Goal: Contribute content: Add original content to the website for others to see

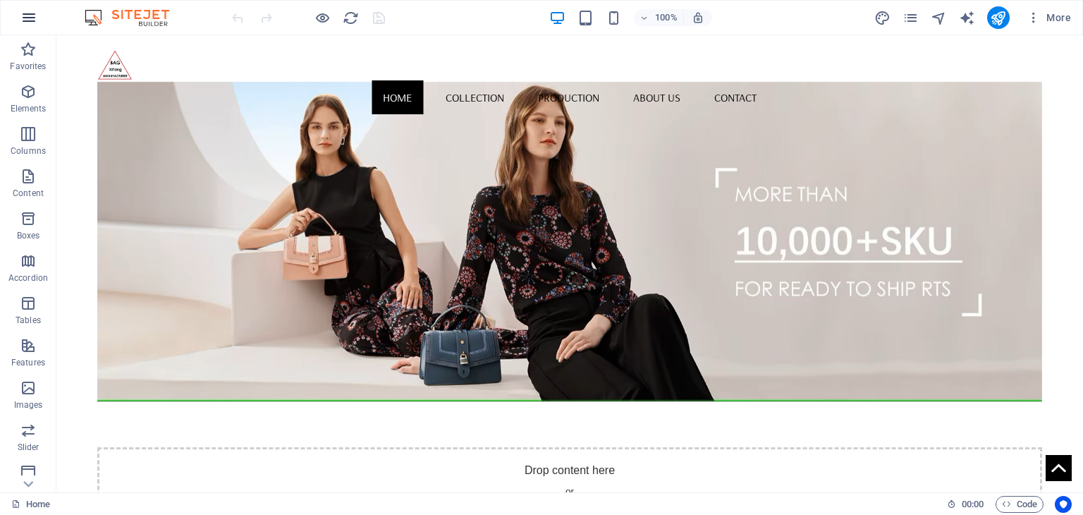
click at [20, 17] on icon "button" at bounding box center [28, 17] width 17 height 17
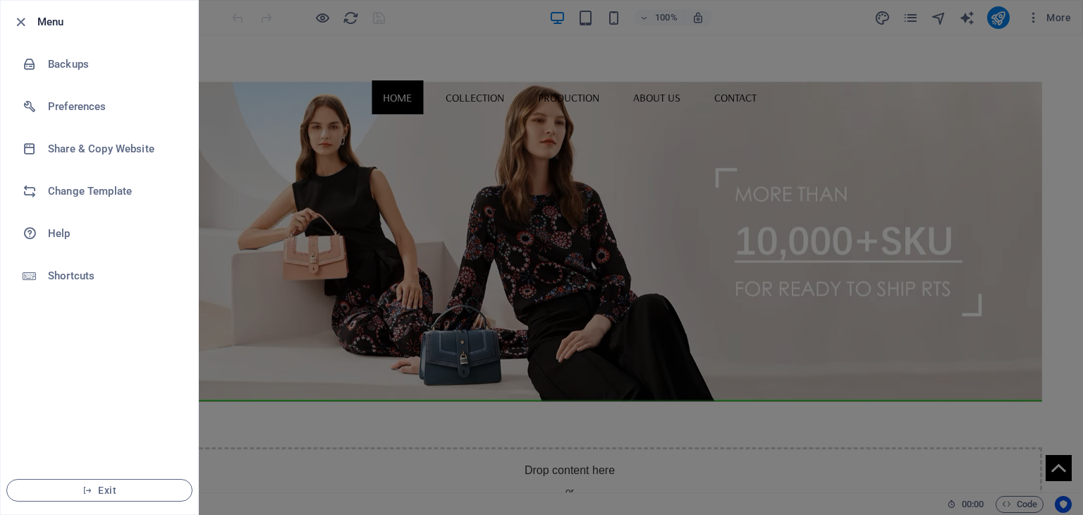
click at [278, 316] on div at bounding box center [541, 257] width 1083 height 515
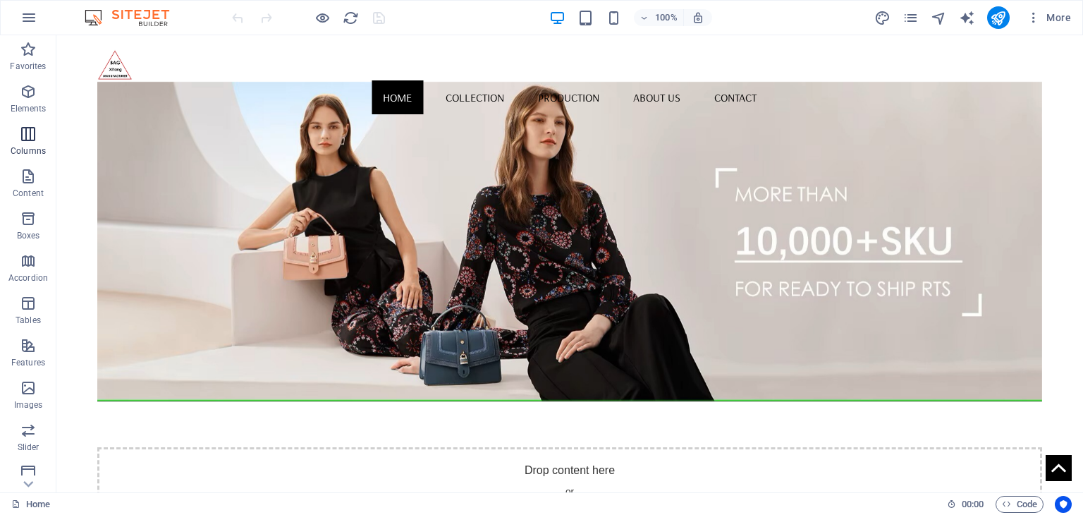
click at [30, 142] on span "Columns" at bounding box center [28, 142] width 56 height 34
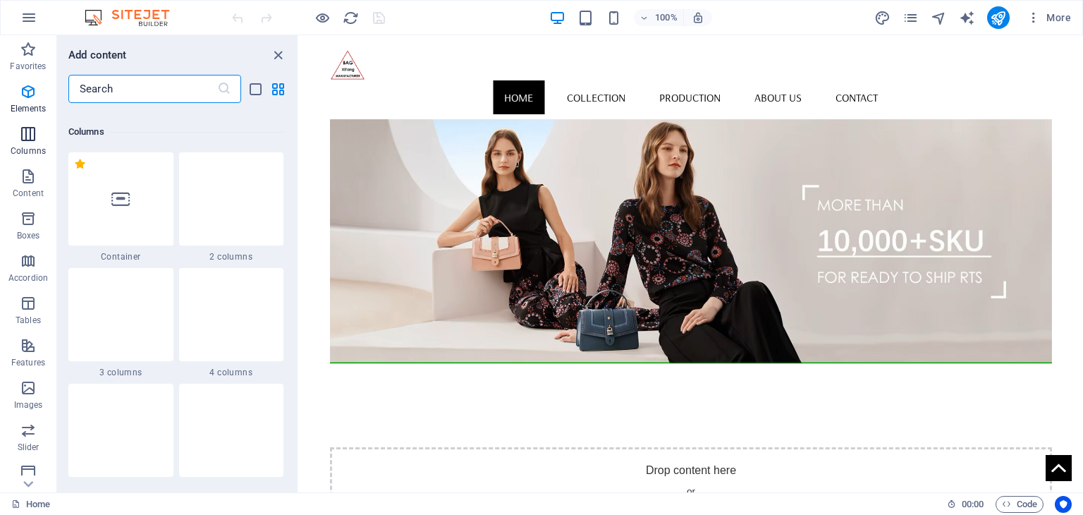
scroll to position [697, 0]
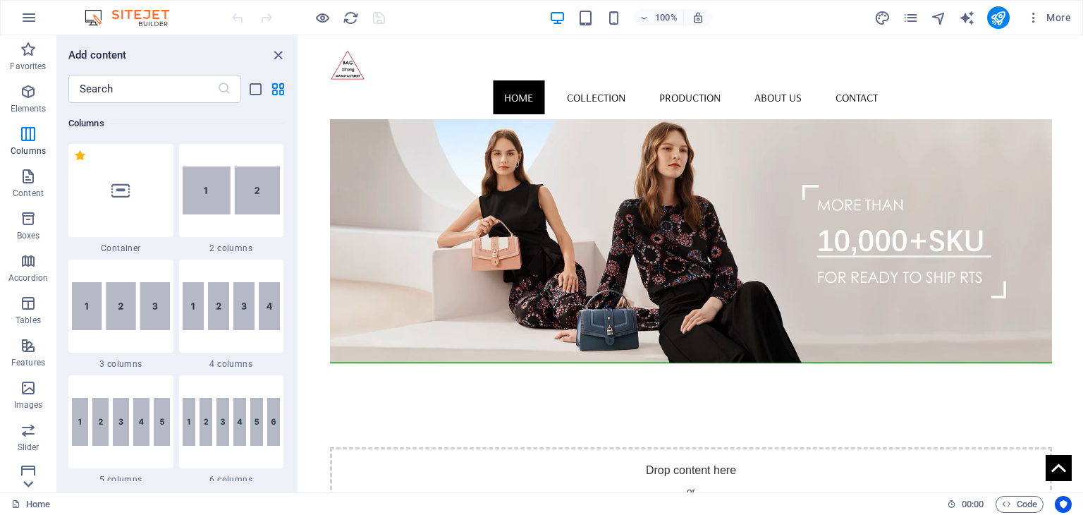
click at [27, 486] on icon at bounding box center [28, 484] width 20 height 20
click at [27, 486] on div "Favorites Elements Columns Content Boxes Accordion Tables Features Images Slide…" at bounding box center [28, 263] width 56 height 457
click at [31, 42] on icon at bounding box center [28, 44] width 20 height 20
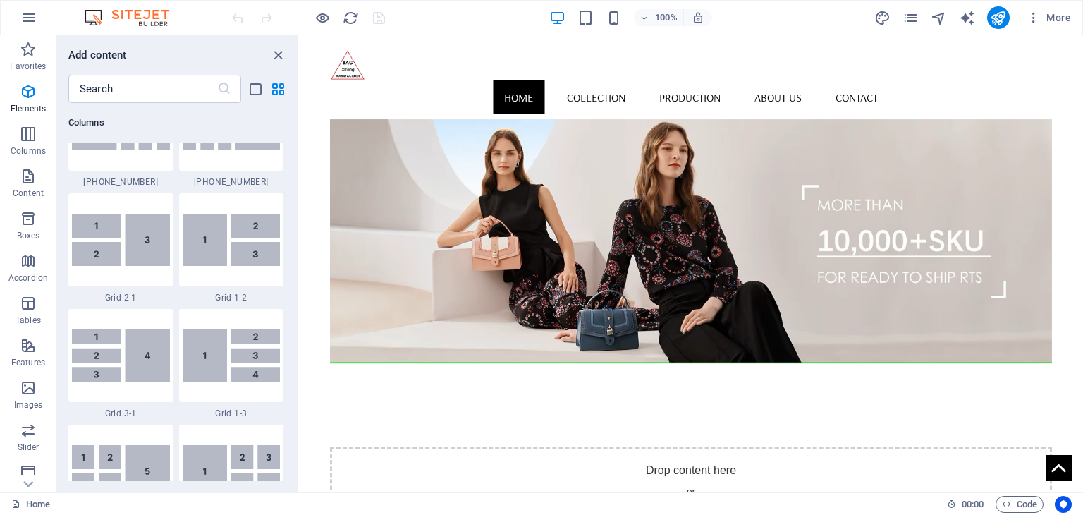
scroll to position [0, 0]
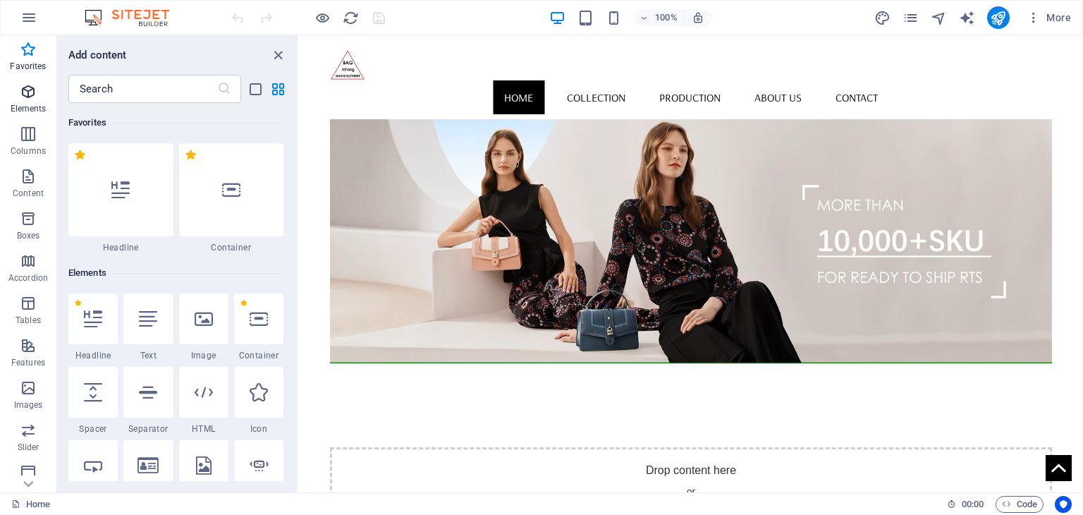
click at [16, 91] on span "Elements" at bounding box center [28, 100] width 56 height 34
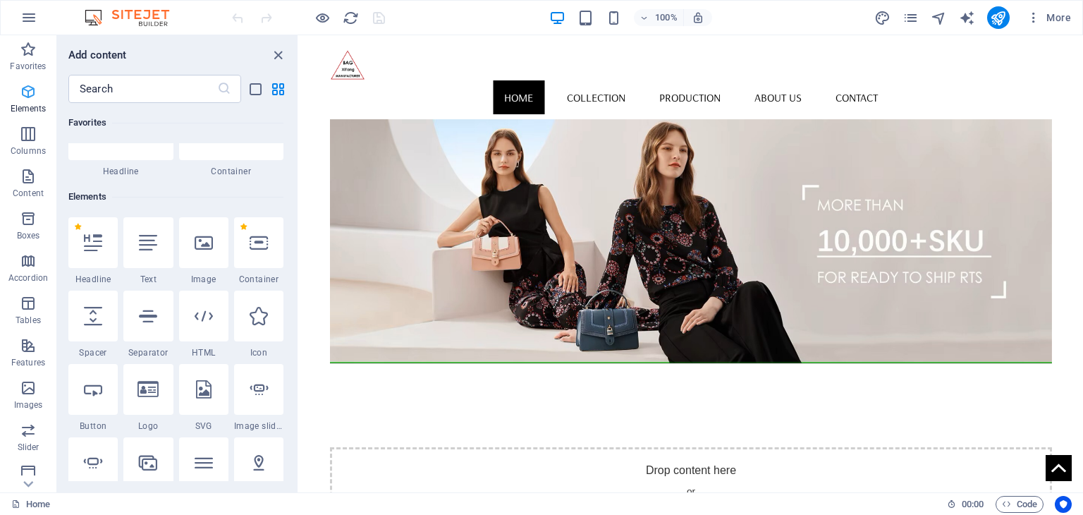
scroll to position [149, 0]
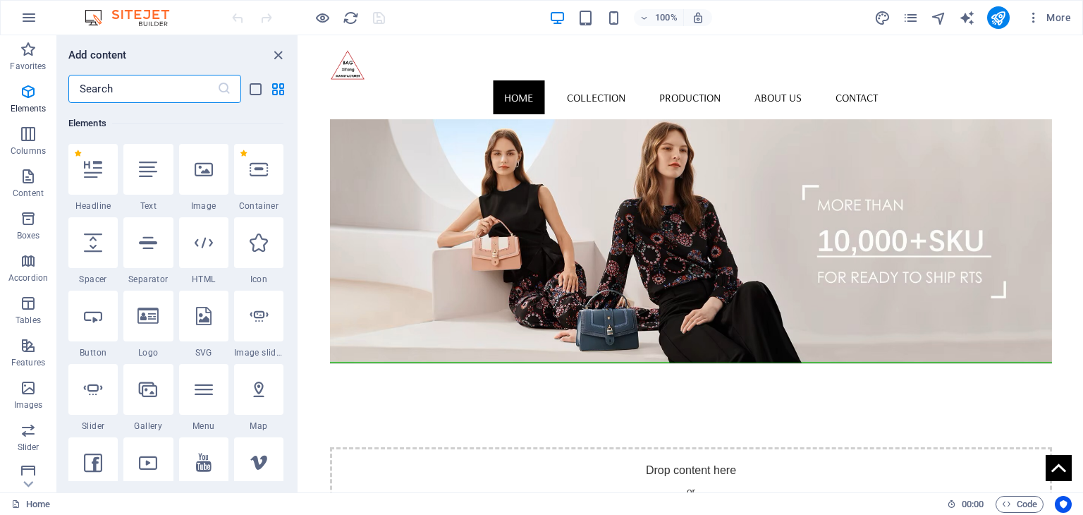
click at [200, 92] on input "text" at bounding box center [142, 89] width 149 height 28
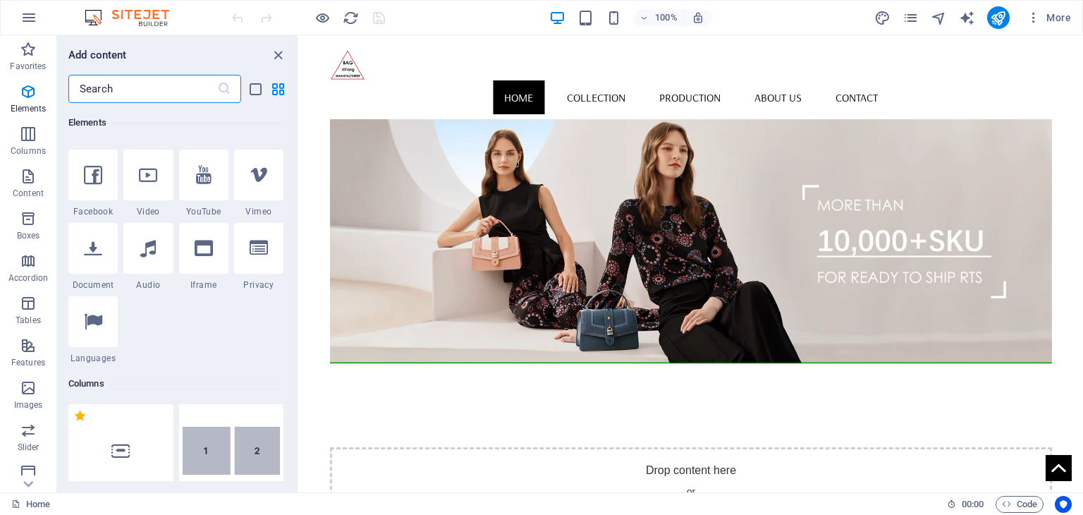
scroll to position [458, 0]
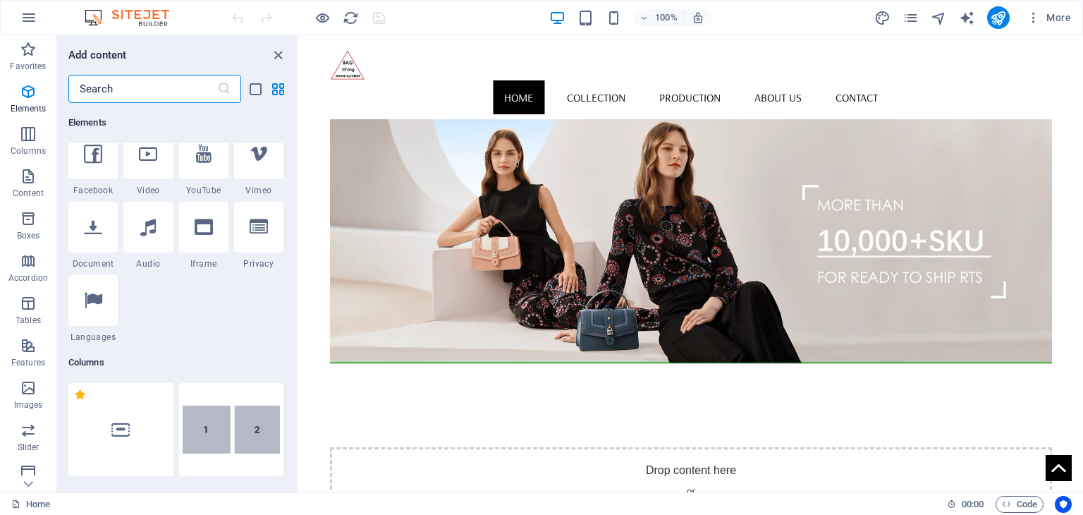
drag, startPoint x: 296, startPoint y: 116, endPoint x: 0, endPoint y: 90, distance: 297.3
click at [76, 235] on div at bounding box center [92, 227] width 49 height 51
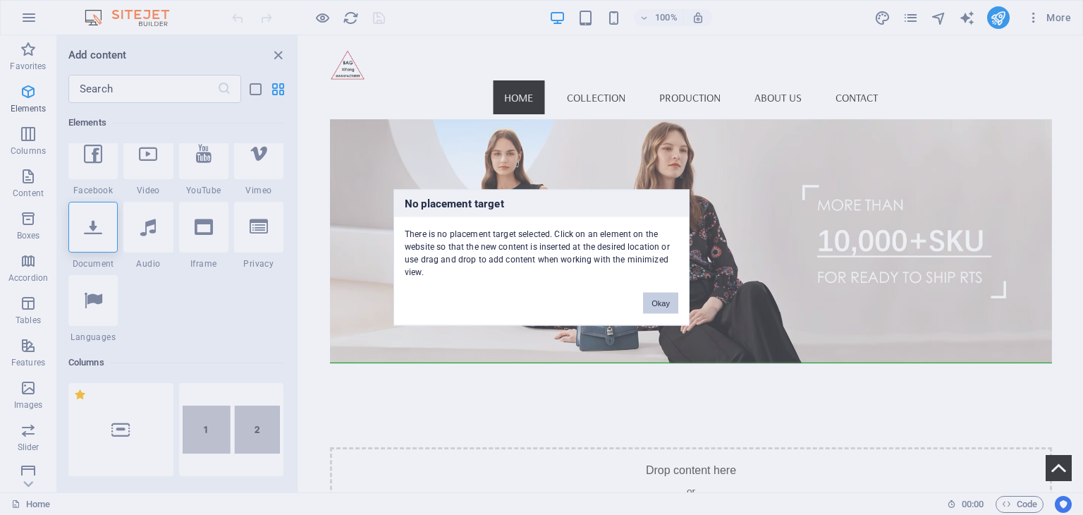
click at [651, 298] on button "Okay" at bounding box center [660, 303] width 35 height 21
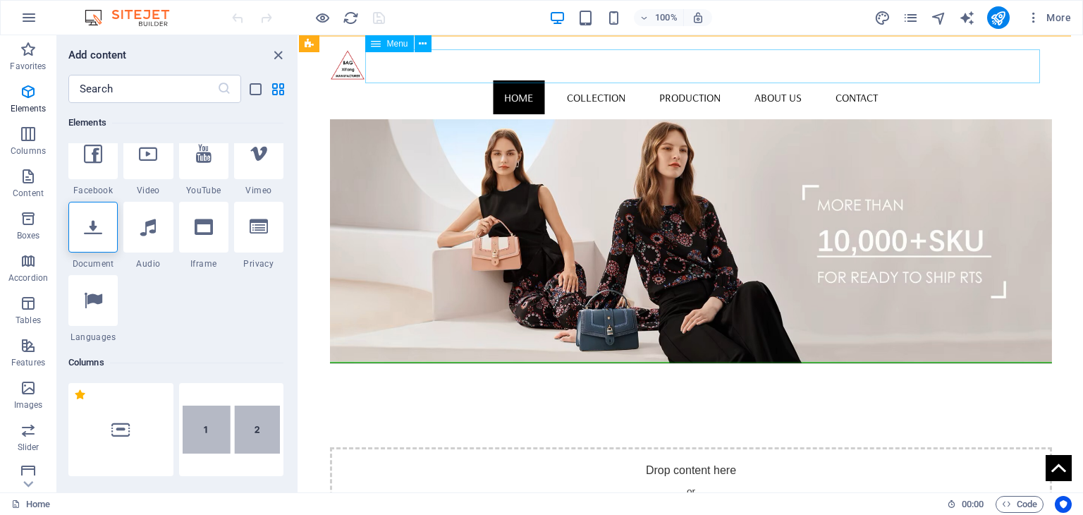
click at [711, 80] on nav "Home Collection Production About us Contact" at bounding box center [690, 97] width 721 height 34
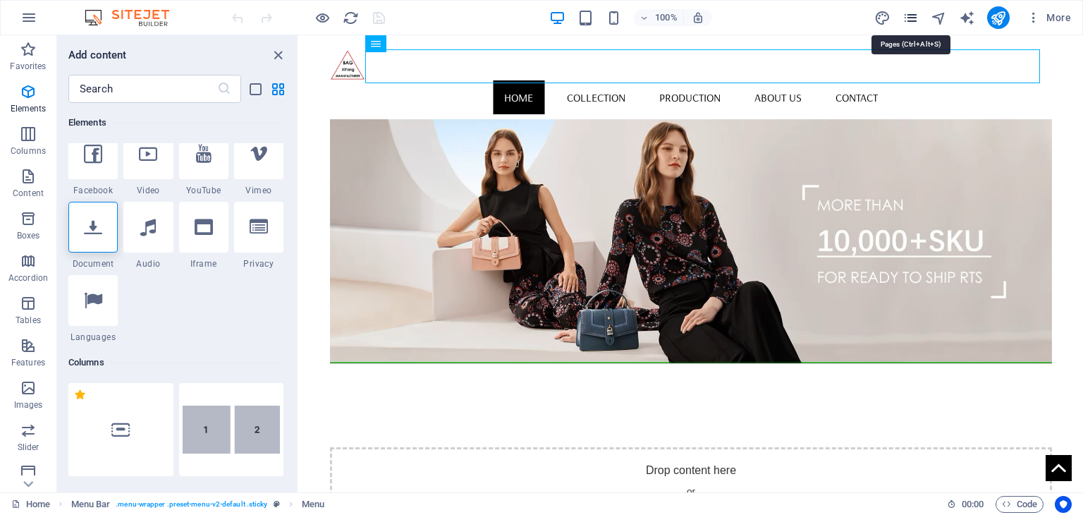
click at [912, 16] on icon "pages" at bounding box center [910, 18] width 16 height 16
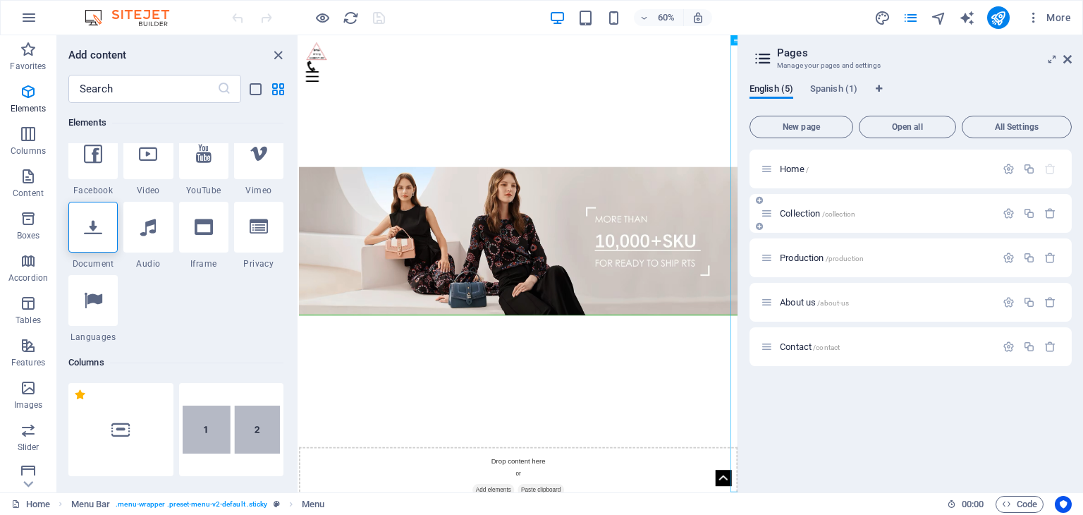
click at [903, 211] on p "Collection /collection" at bounding box center [885, 213] width 211 height 9
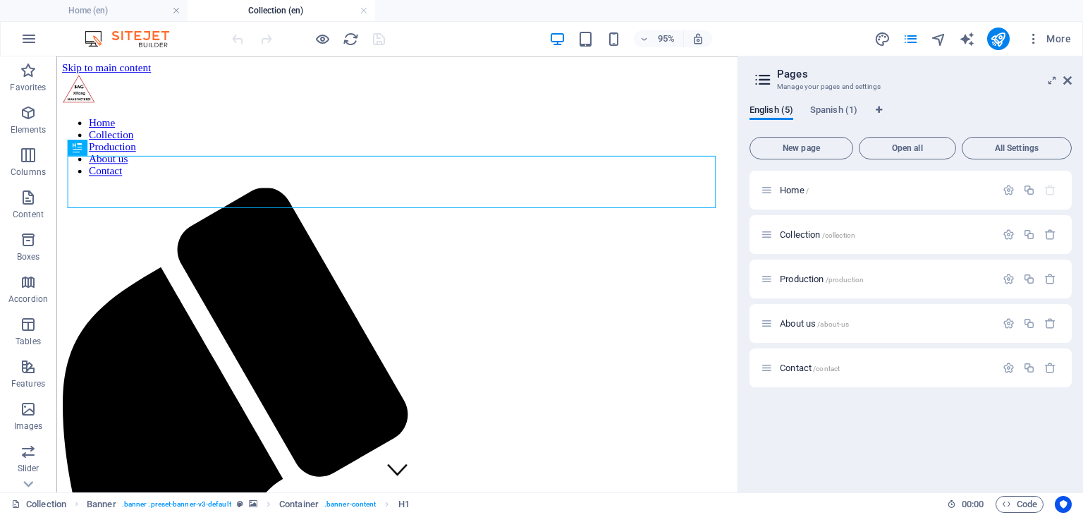
scroll to position [0, 0]
click at [909, 42] on icon "pages" at bounding box center [910, 39] width 16 height 16
click at [830, 189] on p "Home /" at bounding box center [885, 189] width 211 height 9
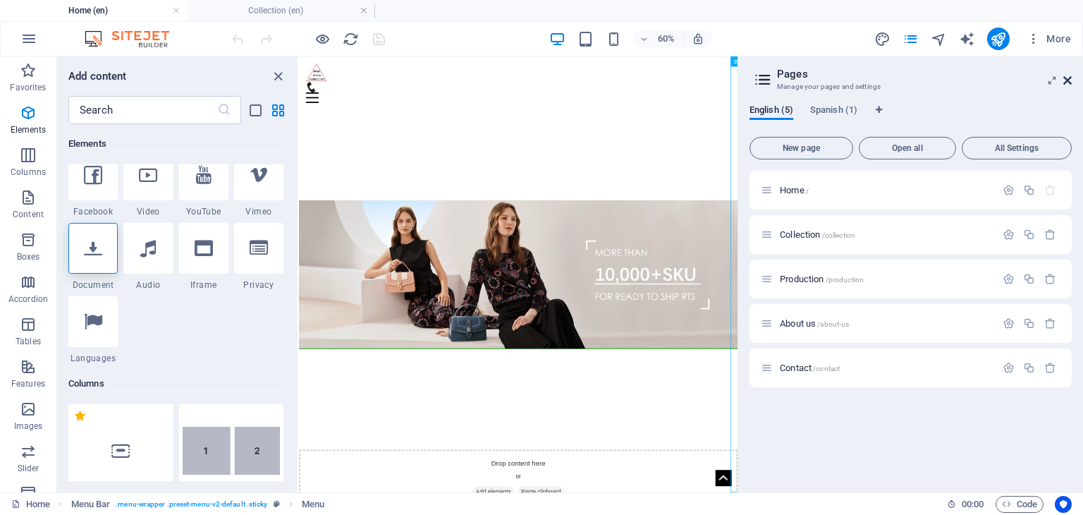
click at [1068, 82] on icon at bounding box center [1067, 80] width 8 height 11
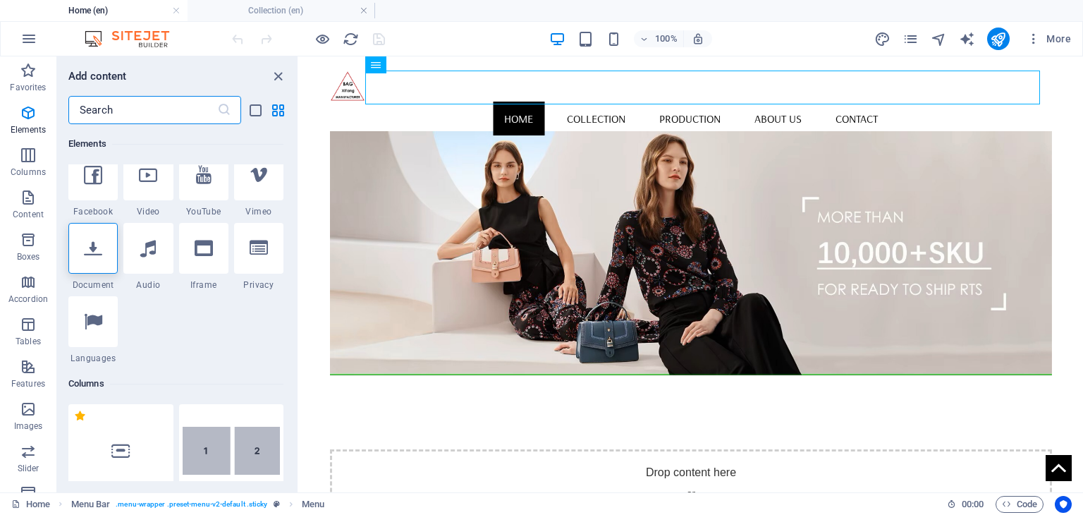
click at [162, 102] on input "text" at bounding box center [142, 110] width 149 height 28
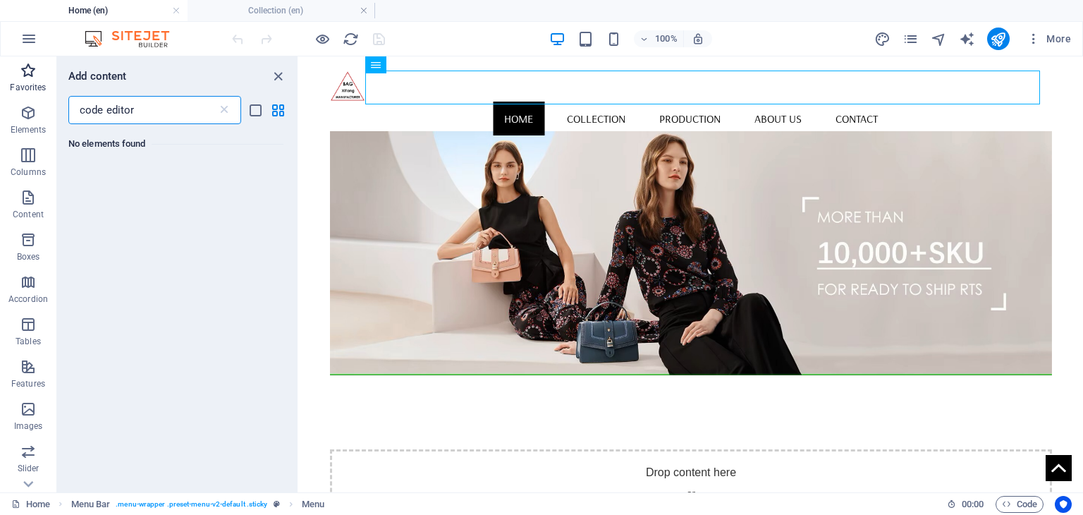
type input "code editor"
click at [27, 74] on icon "button" at bounding box center [28, 70] width 17 height 17
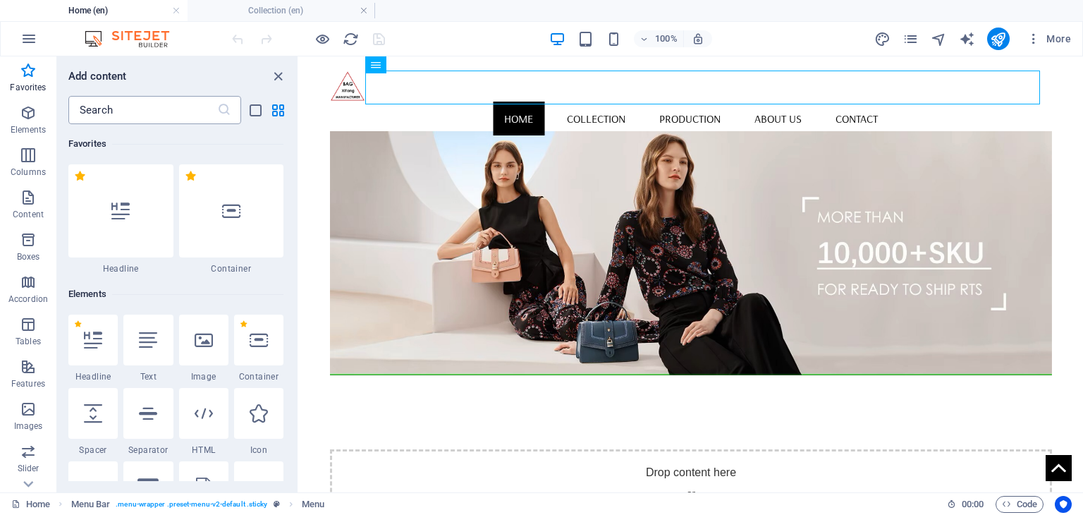
click at [110, 108] on input "text" at bounding box center [142, 110] width 149 height 28
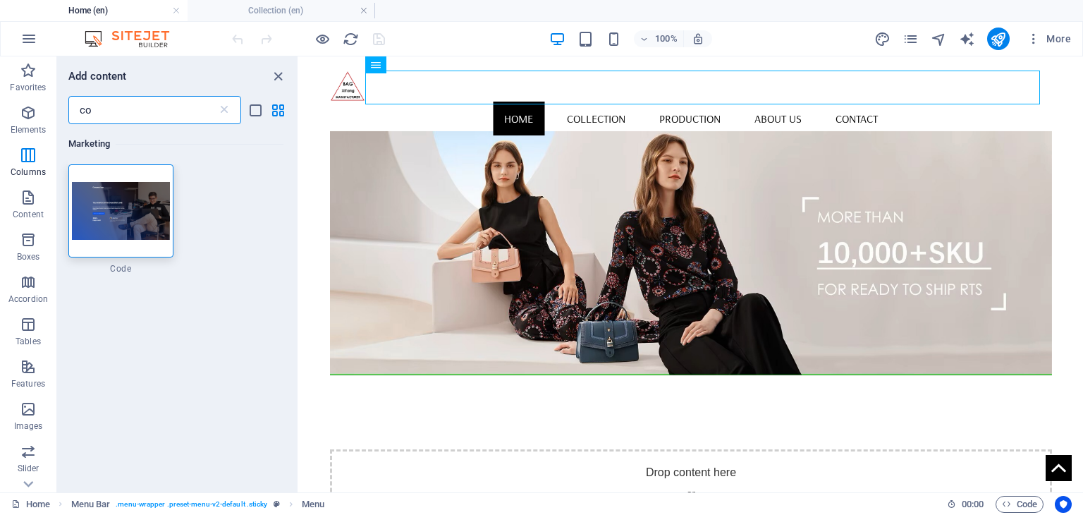
type input "c"
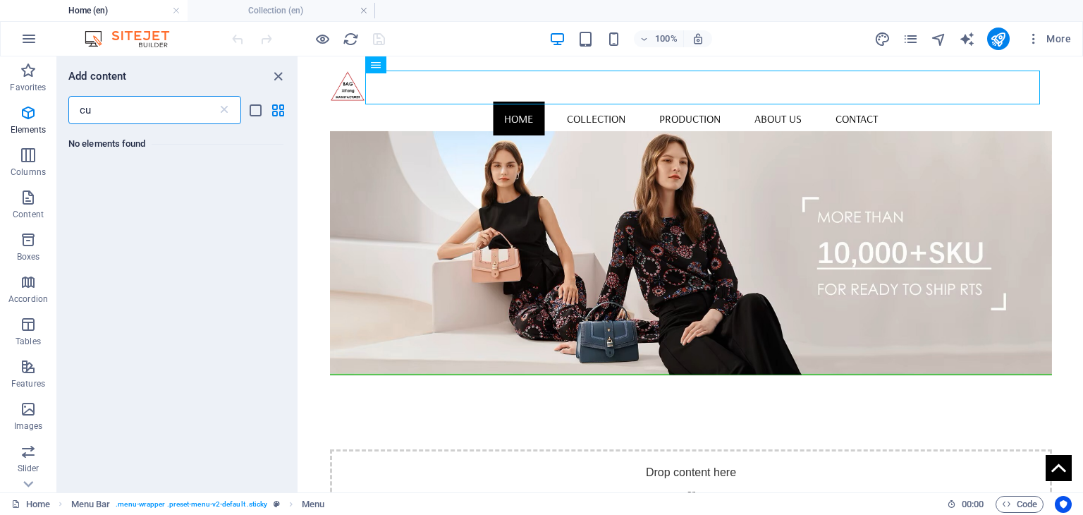
type input "c"
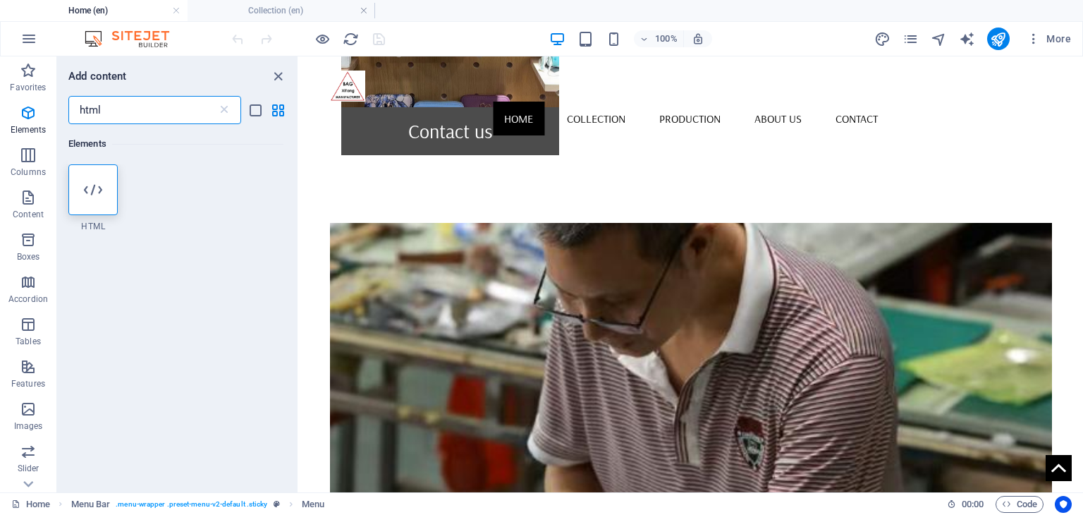
scroll to position [1460, 0]
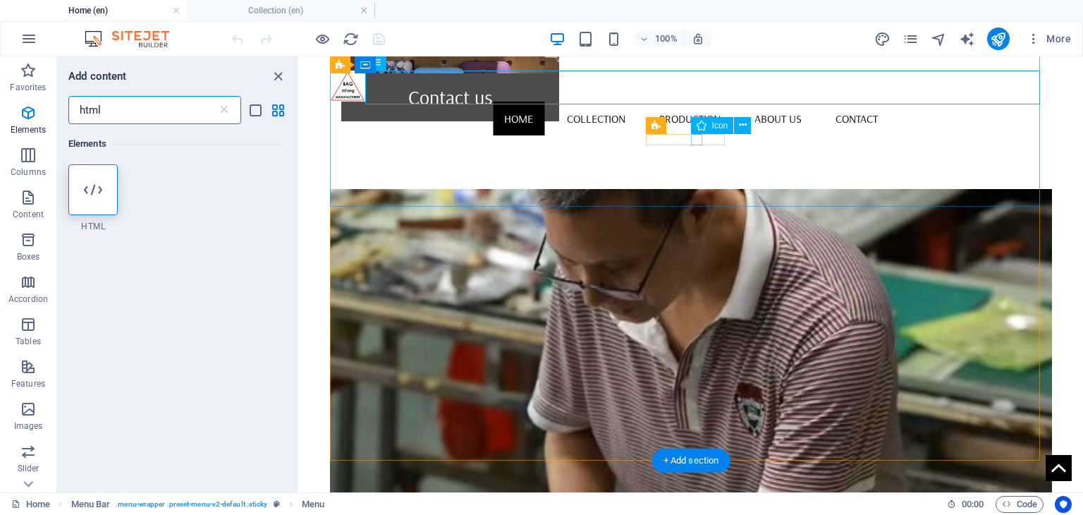
type input "html"
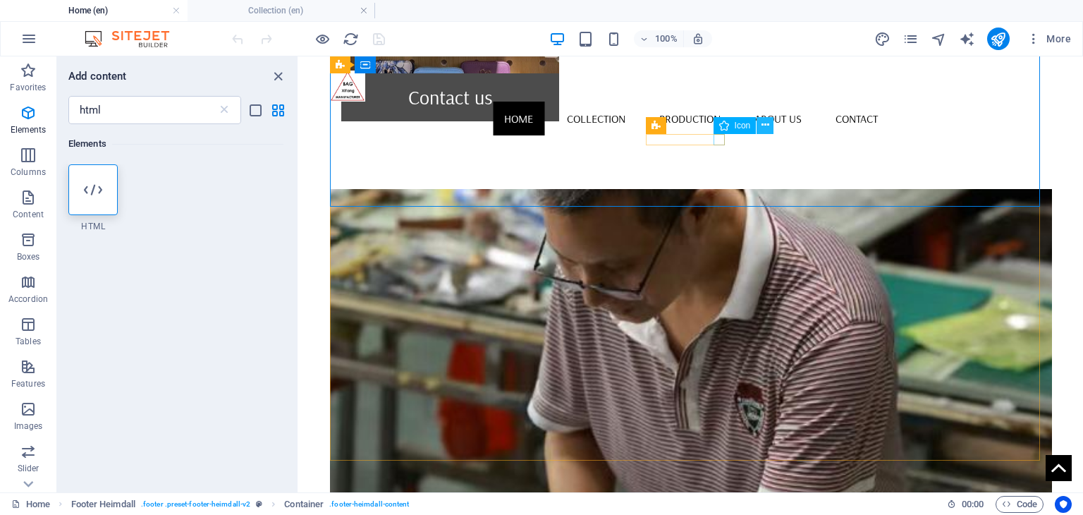
click at [763, 130] on icon at bounding box center [765, 125] width 8 height 15
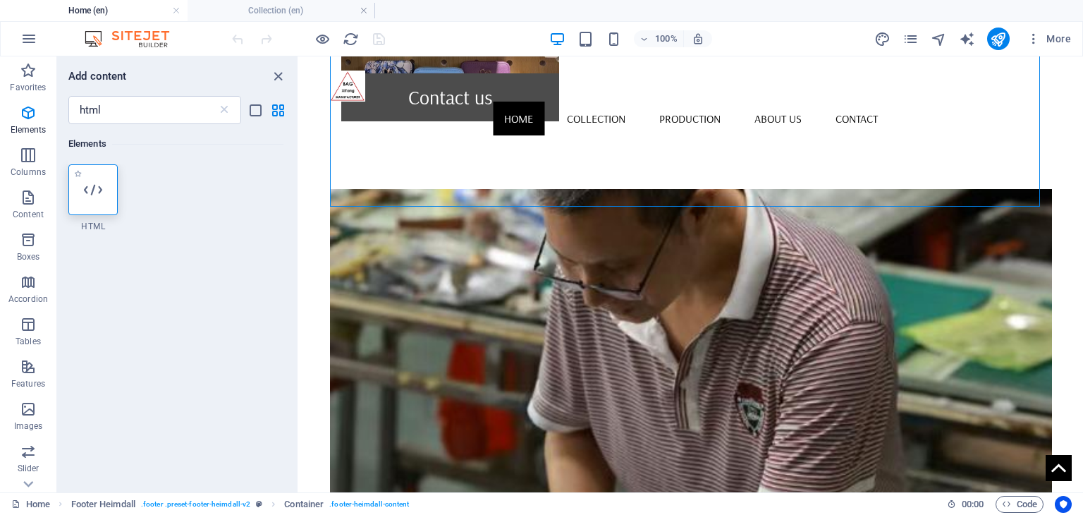
click at [85, 195] on icon at bounding box center [93, 189] width 18 height 18
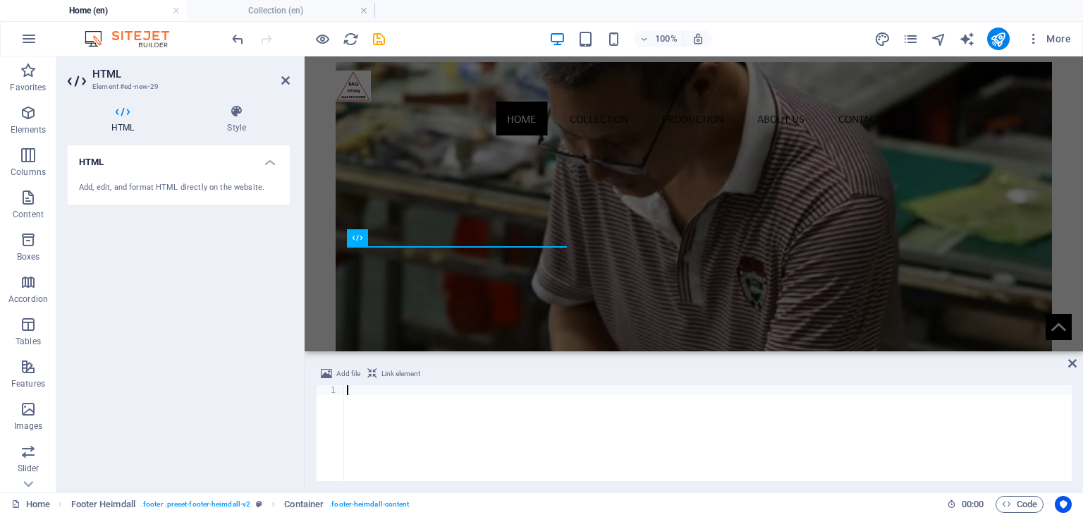
scroll to position [1112, 0]
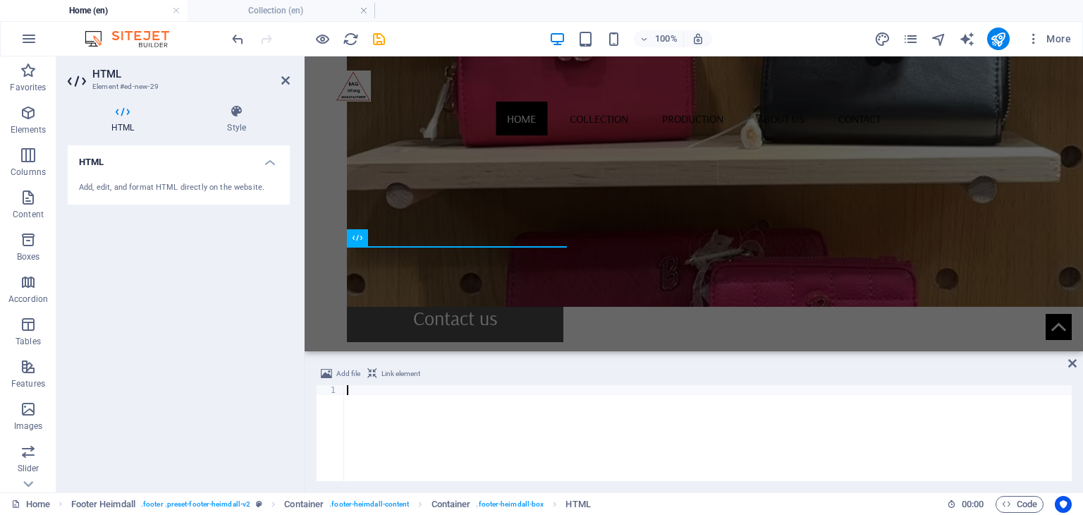
paste textarea "<script id="pixel-chaty" async="true" src="[URL][DOMAIN_NAME]"></script>"
type textarea "<script id="pixel-chaty" async="true" src="[URL][DOMAIN_NAME]"></script>"
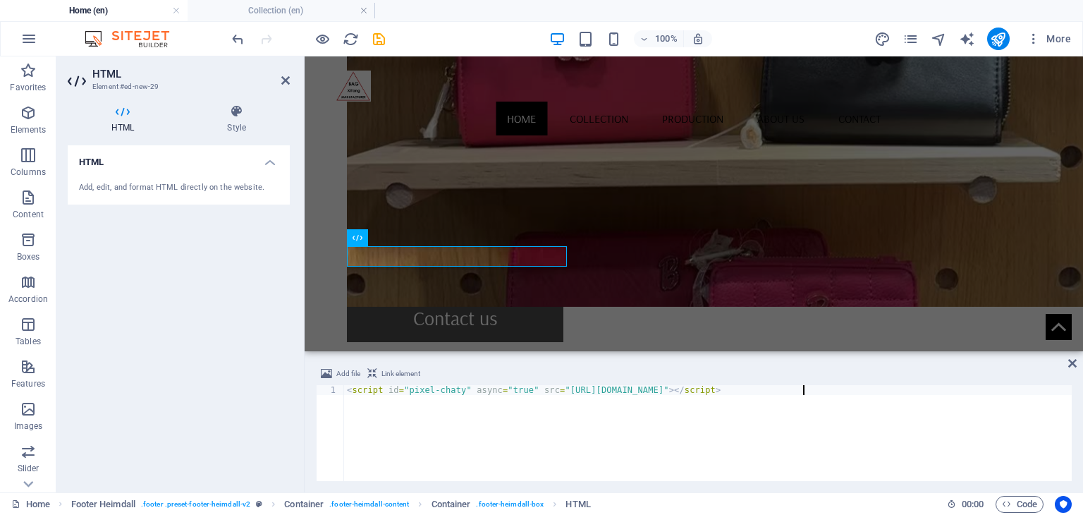
click at [238, 366] on div "HTML Add, edit, and format HTML directly on the website." at bounding box center [179, 313] width 222 height 336
click at [1015, 441] on div "< script id = "pixel-chaty" async = "true" src = "[URL][DOMAIN_NAME]" > </ scri…" at bounding box center [708, 443] width 728 height 116
click at [1070, 359] on icon at bounding box center [1072, 362] width 8 height 11
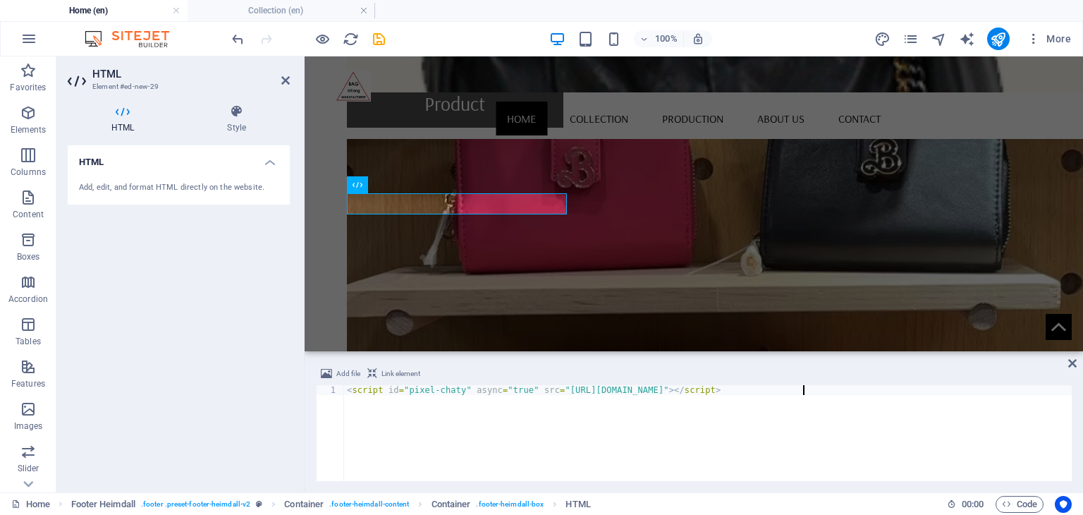
scroll to position [1165, 0]
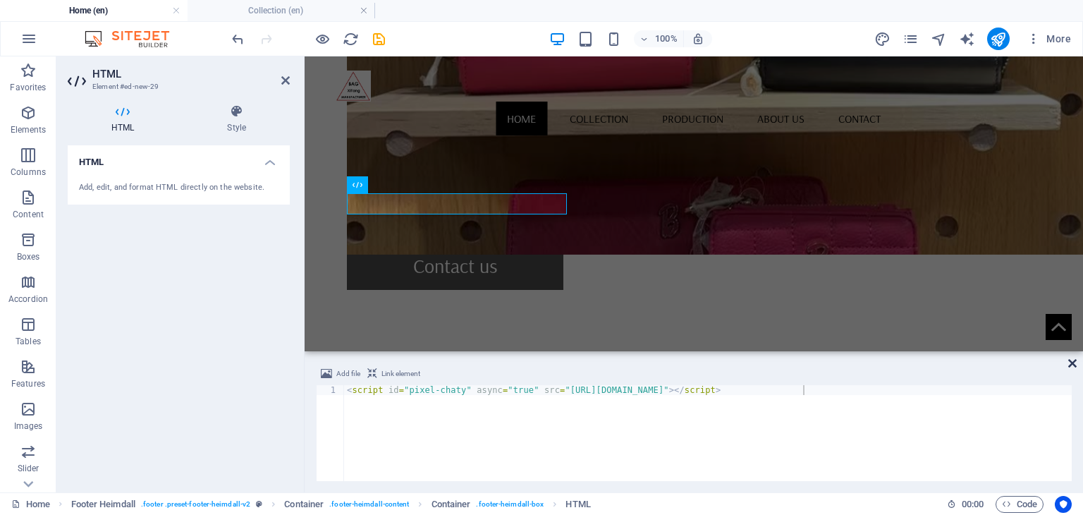
click at [1071, 363] on icon at bounding box center [1072, 362] width 8 height 11
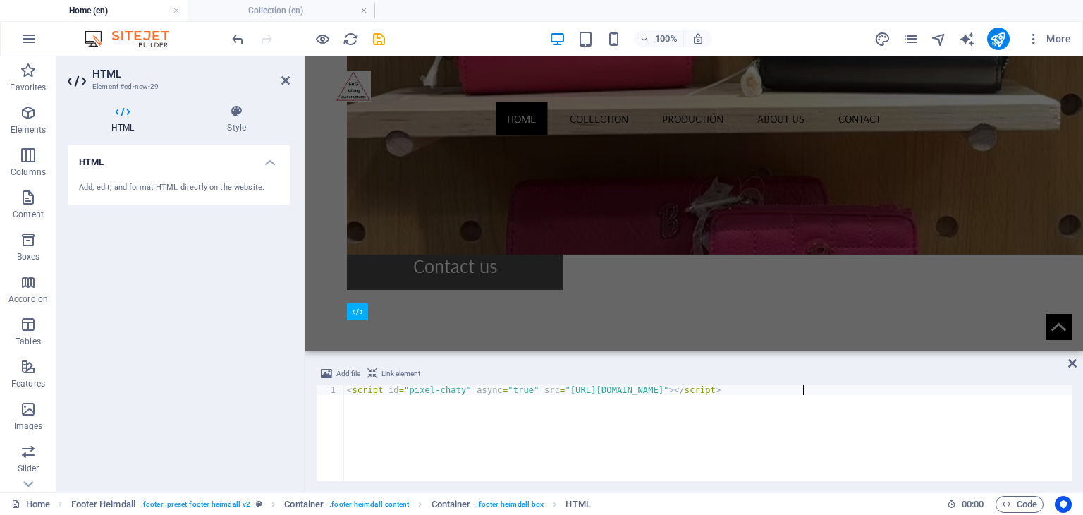
scroll to position [1038, 0]
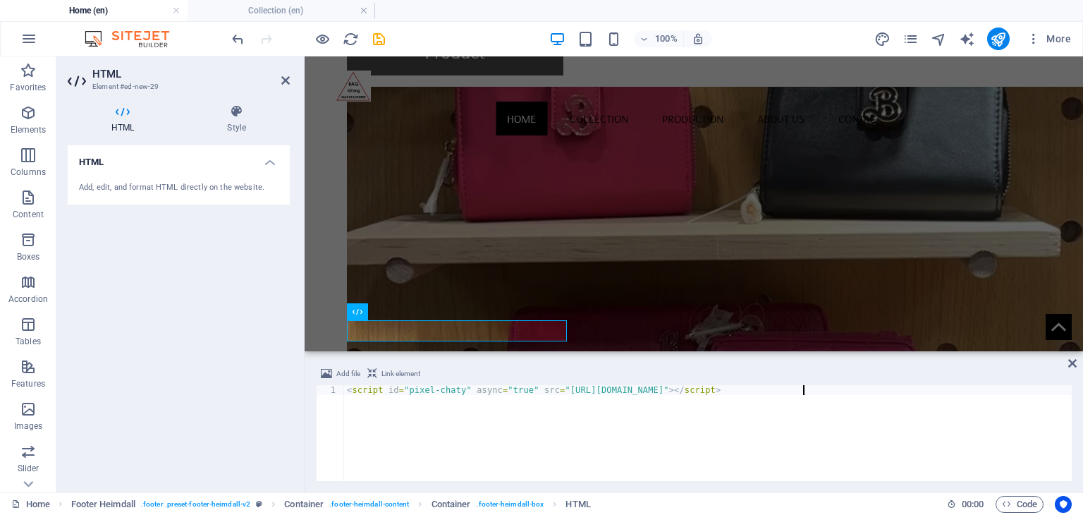
click at [481, 388] on div "< script id = "pixel-chaty" async = "true" src = "[URL][DOMAIN_NAME]" > </ scri…" at bounding box center [708, 443] width 728 height 116
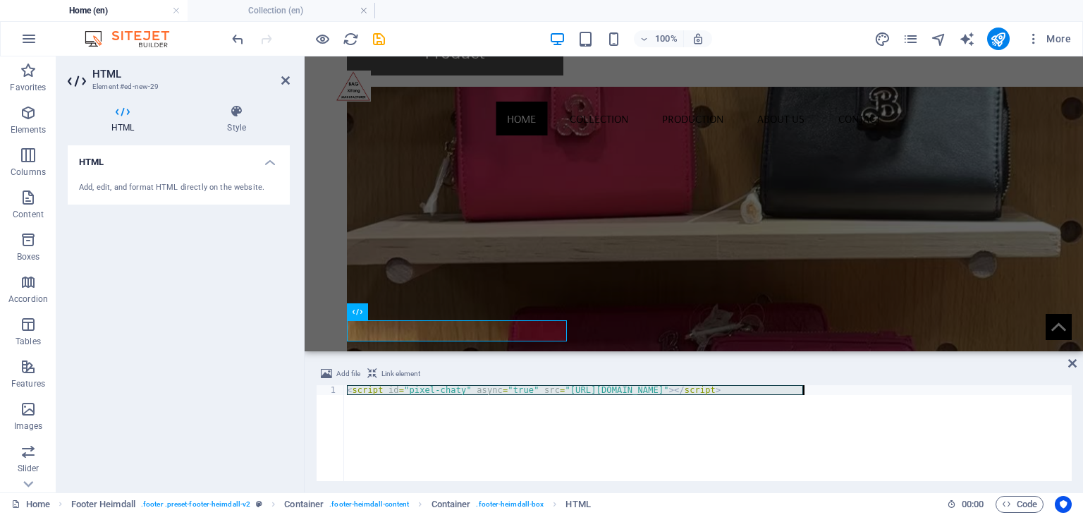
click at [481, 388] on div "< script id = "pixel-chaty" async = "true" src = "[URL][DOMAIN_NAME]" > </ scri…" at bounding box center [708, 443] width 728 height 116
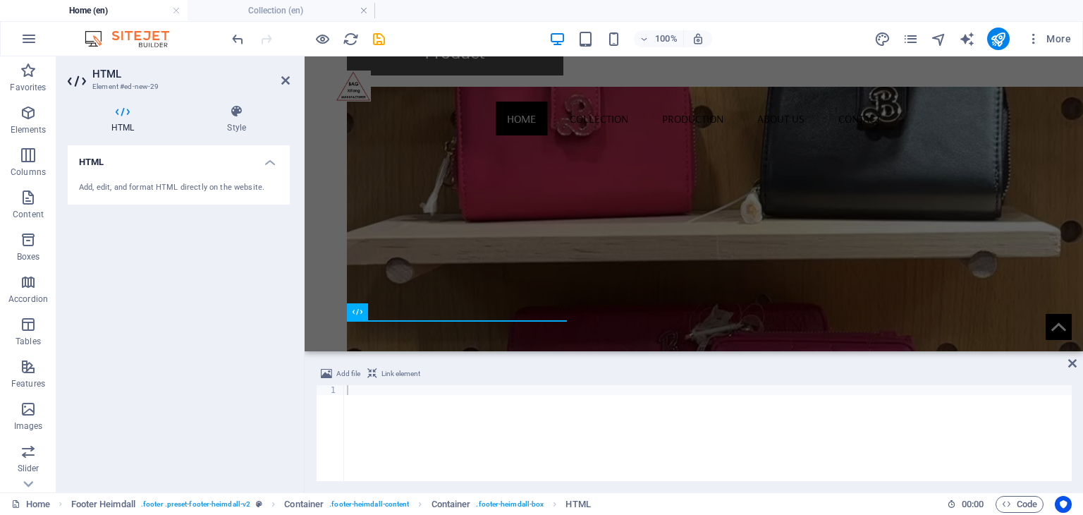
click at [243, 348] on div "HTML Add, edit, and format HTML directly on the website." at bounding box center [179, 313] width 222 height 336
click at [1074, 366] on icon at bounding box center [1072, 362] width 8 height 11
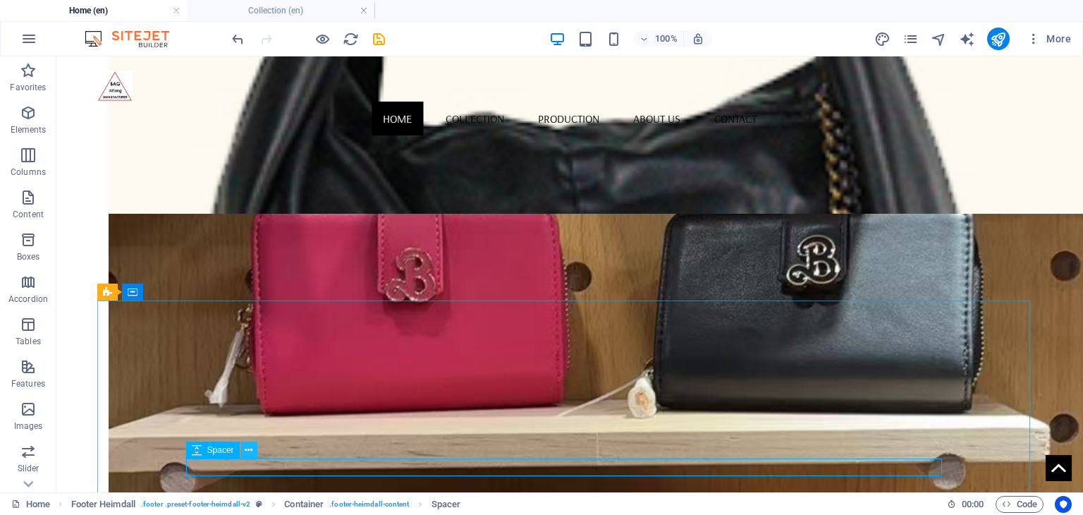
click at [248, 451] on icon at bounding box center [249, 450] width 8 height 15
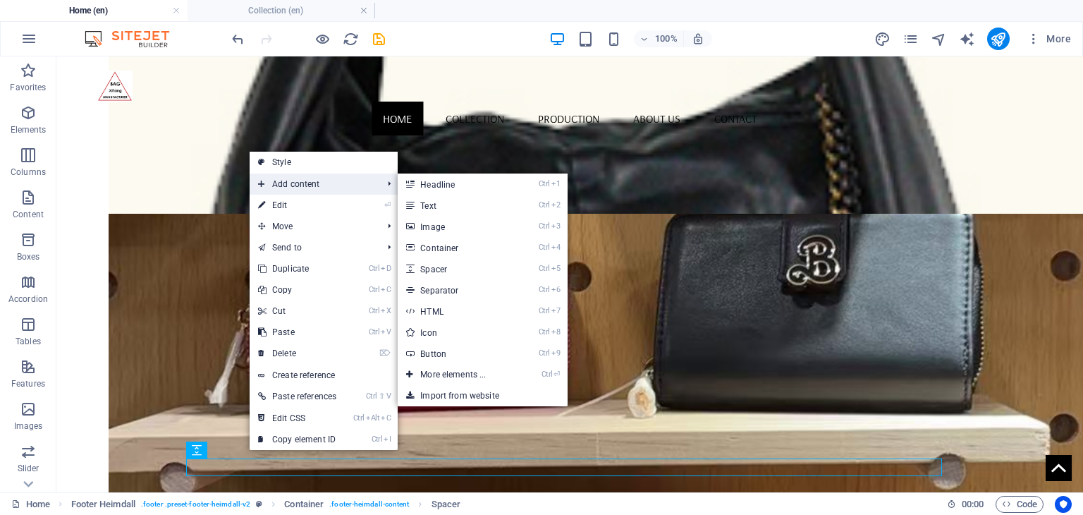
click at [305, 188] on span "Add content" at bounding box center [313, 183] width 127 height 21
click at [449, 314] on link "Ctrl 7 HTML" at bounding box center [456, 310] width 116 height 21
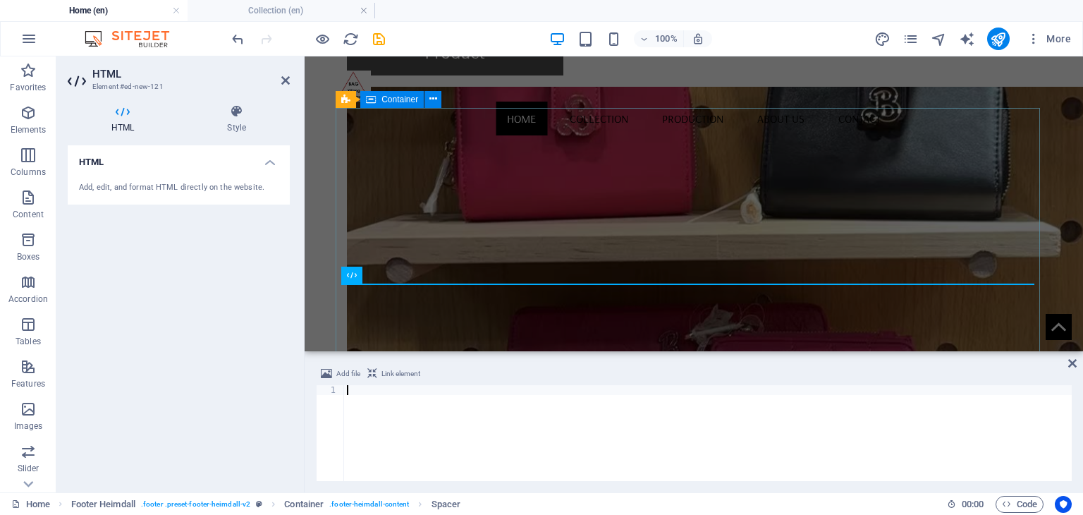
scroll to position [1183, 0]
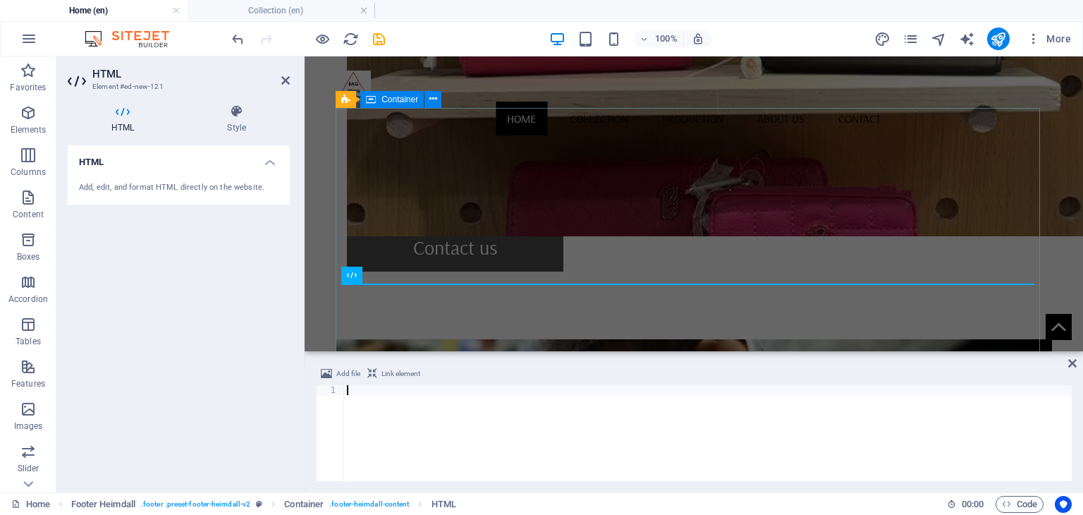
type textarea "<script id="pixel-chaty" async="true" src="[URL][DOMAIN_NAME]"></script>"
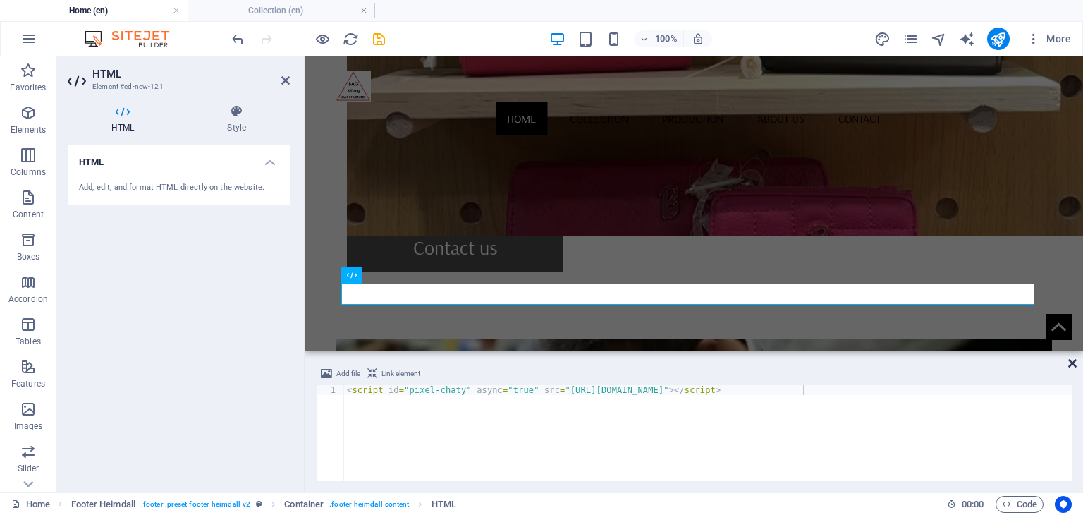
click at [1069, 363] on icon at bounding box center [1072, 362] width 8 height 11
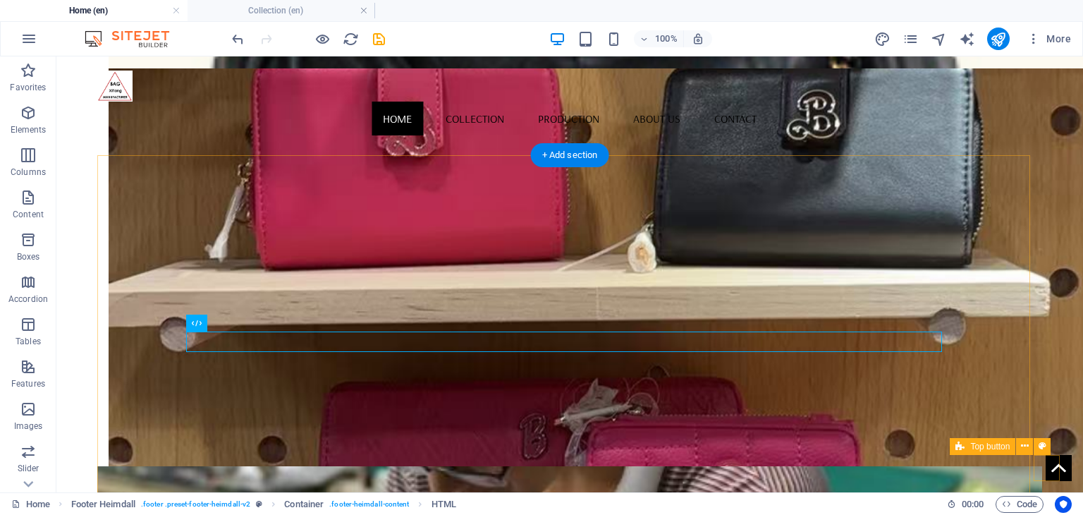
click at [1045, 467] on figure at bounding box center [1058, 468] width 26 height 26
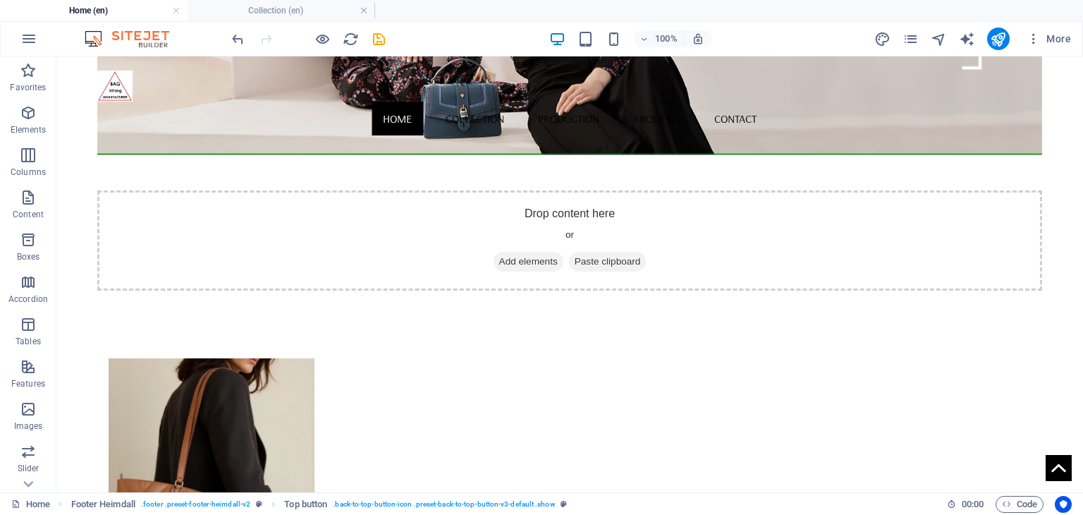
scroll to position [0, 0]
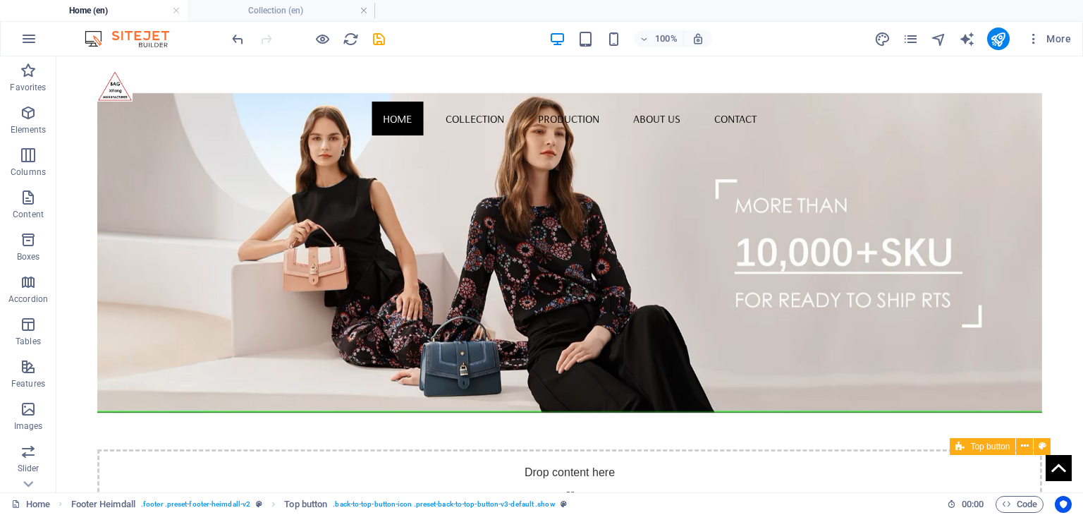
click at [1045, 466] on figure at bounding box center [1058, 468] width 26 height 26
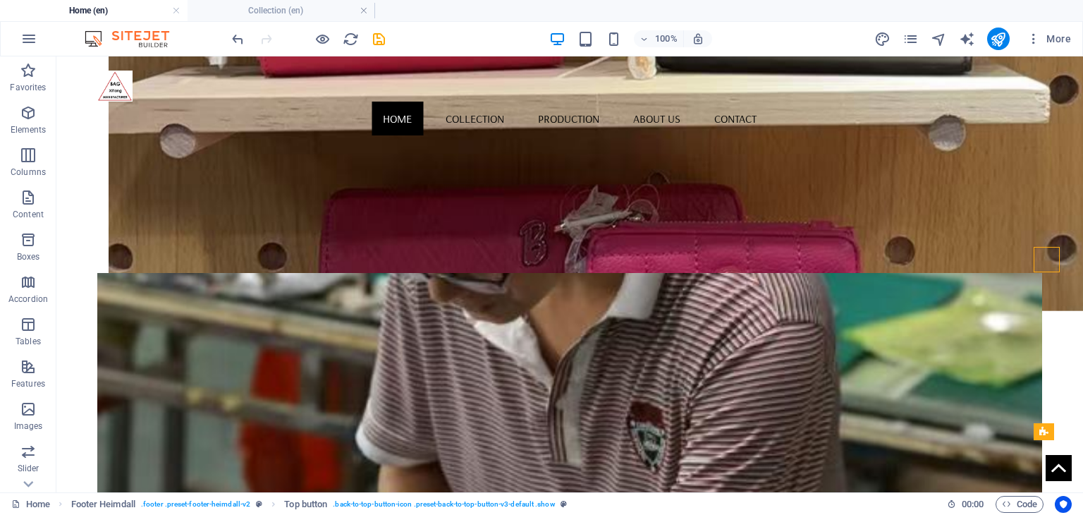
scroll to position [1411, 0]
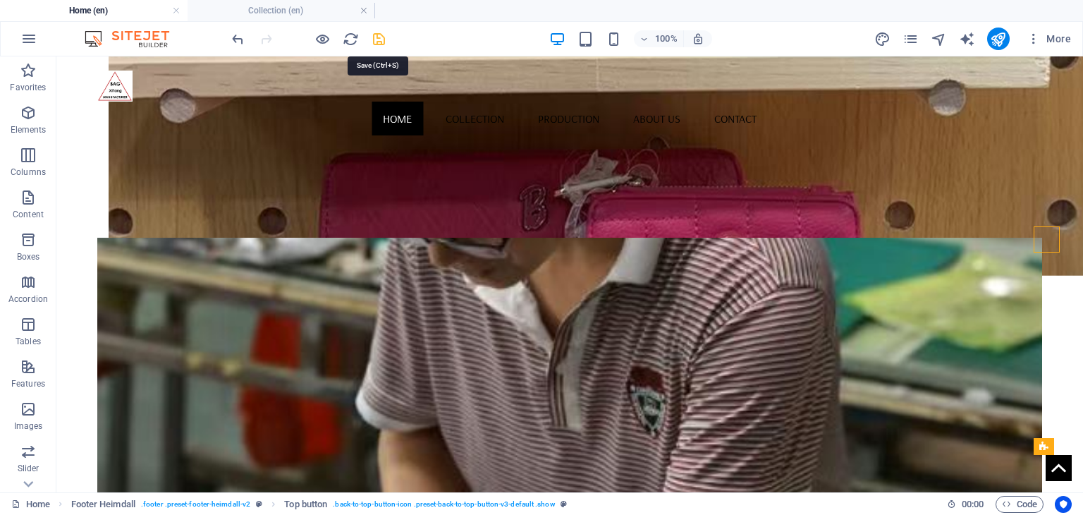
click at [373, 42] on icon "save" at bounding box center [379, 39] width 16 height 16
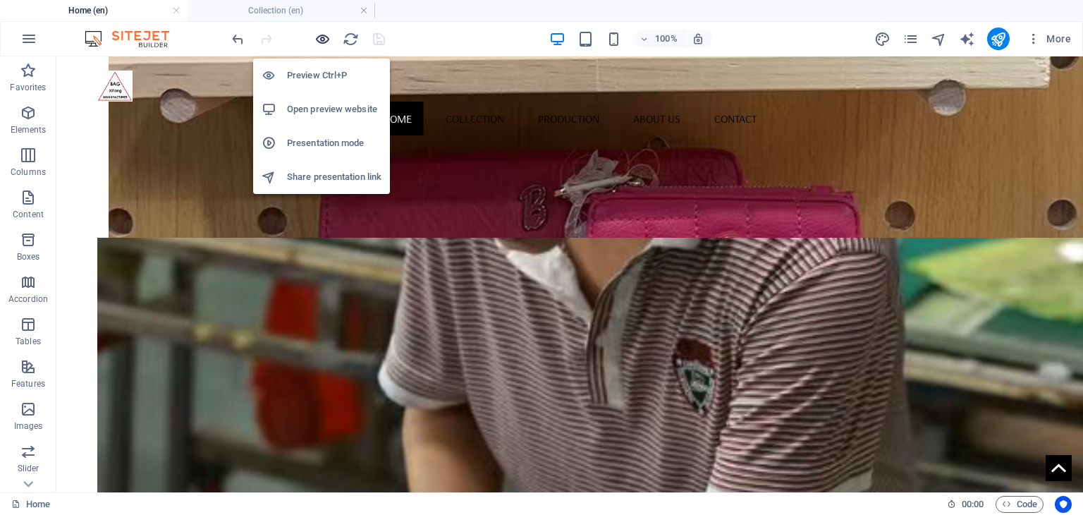
click at [329, 42] on icon "button" at bounding box center [322, 39] width 16 height 16
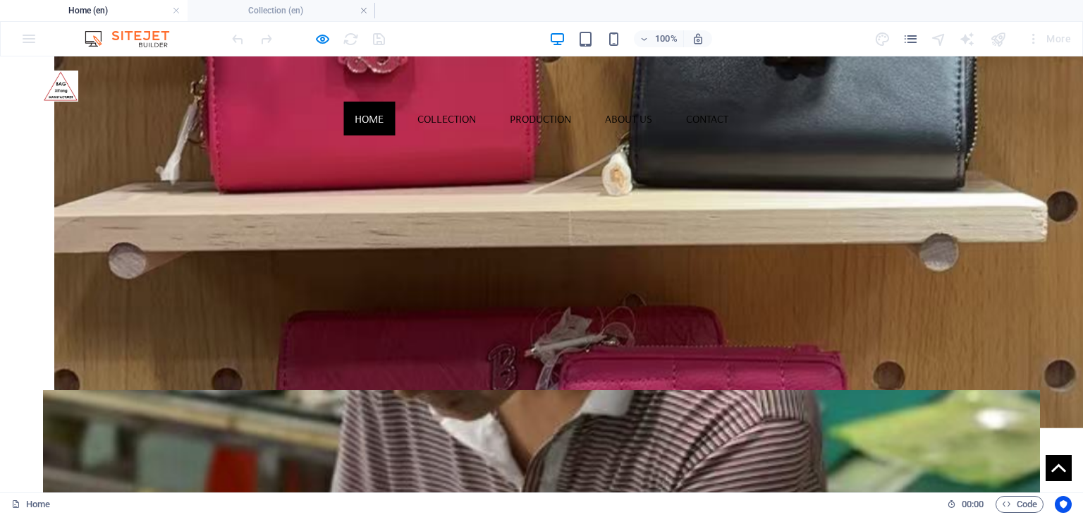
scroll to position [1062, 0]
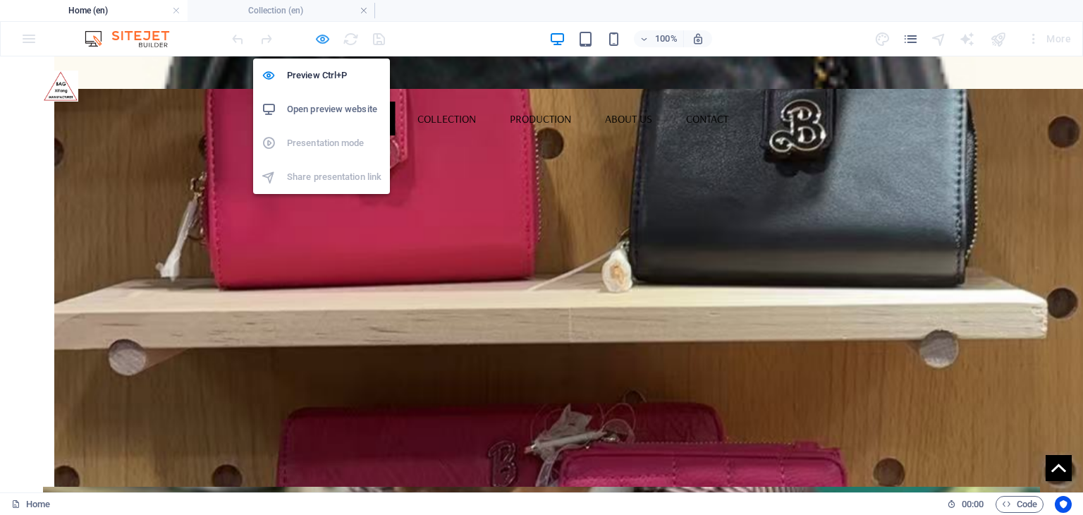
click at [323, 32] on icon "button" at bounding box center [322, 39] width 16 height 16
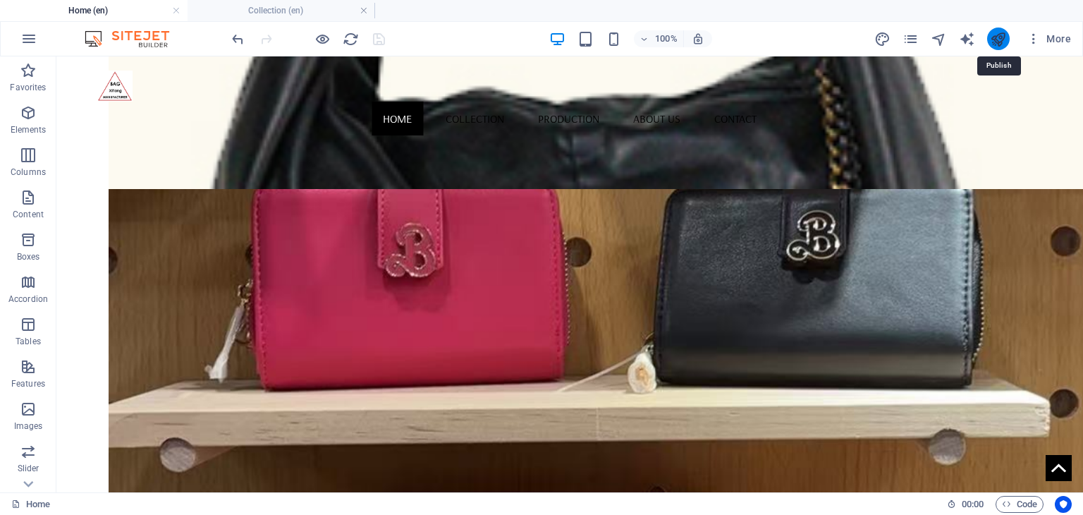
click at [1005, 39] on icon "publish" at bounding box center [998, 39] width 16 height 16
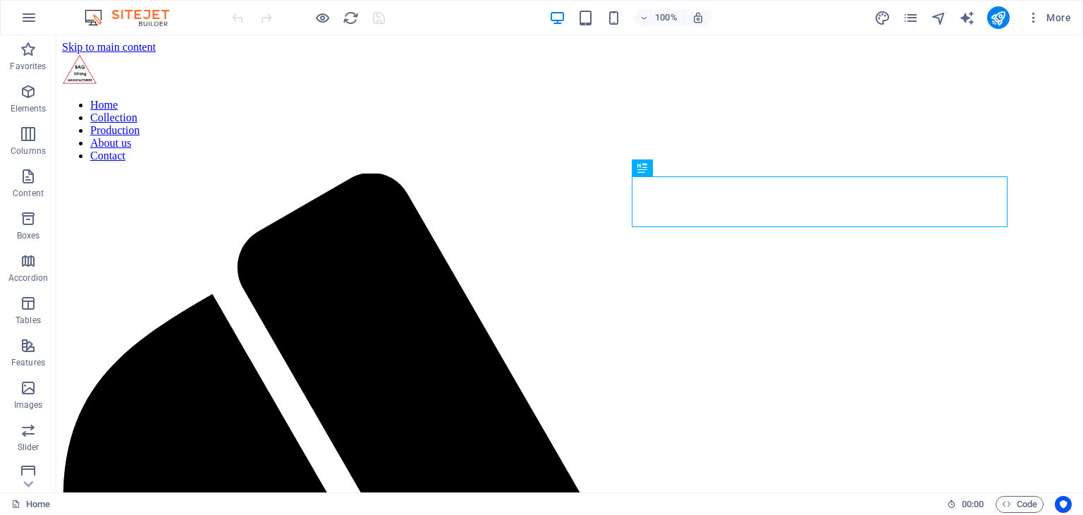
scroll to position [755, 0]
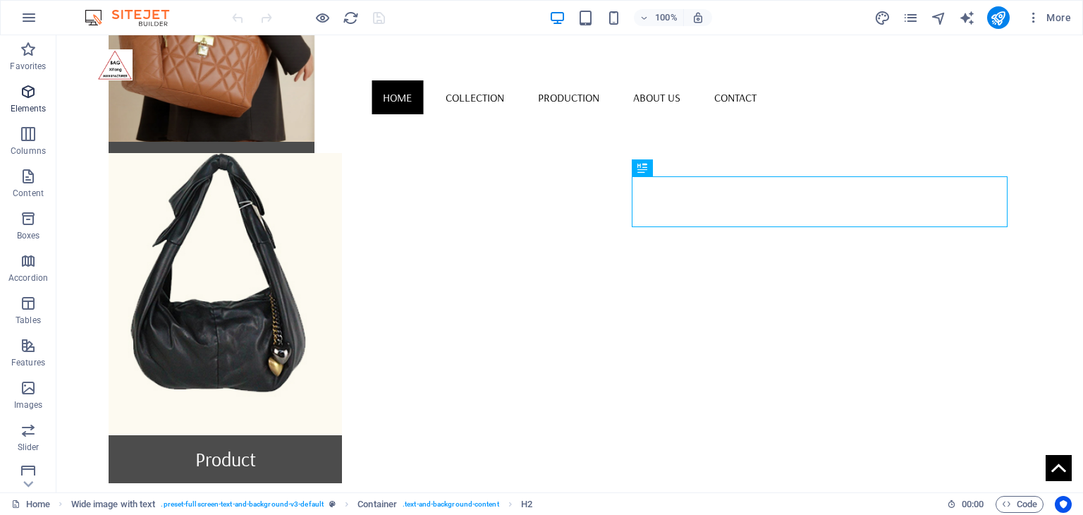
click at [28, 97] on icon "button" at bounding box center [28, 91] width 17 height 17
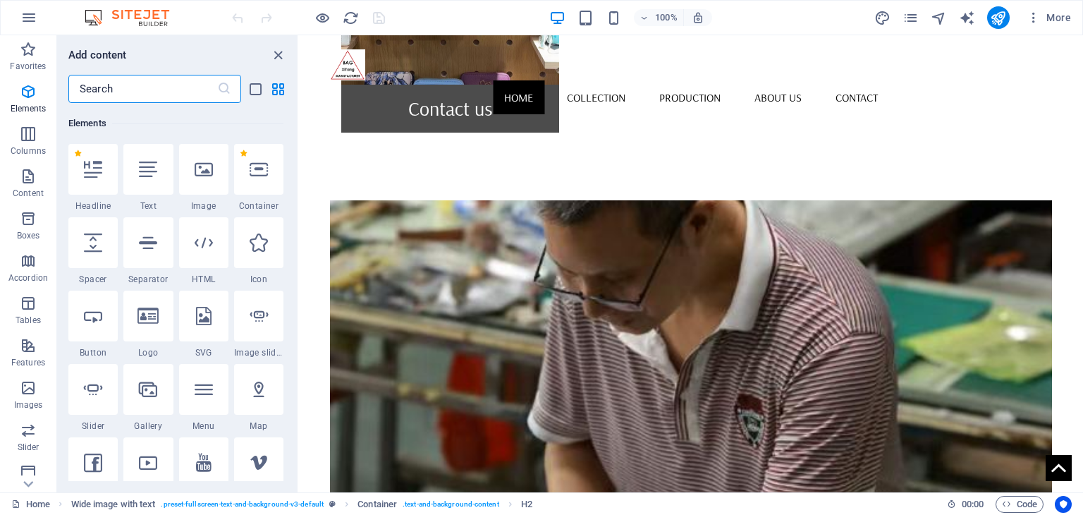
scroll to position [1479, 0]
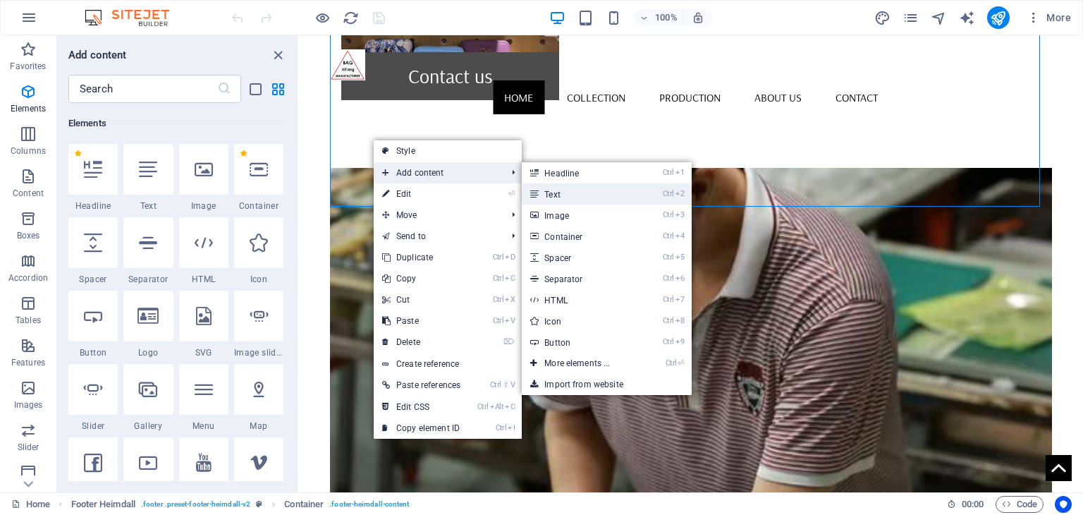
click at [562, 198] on link "Ctrl 2 Text" at bounding box center [580, 193] width 116 height 21
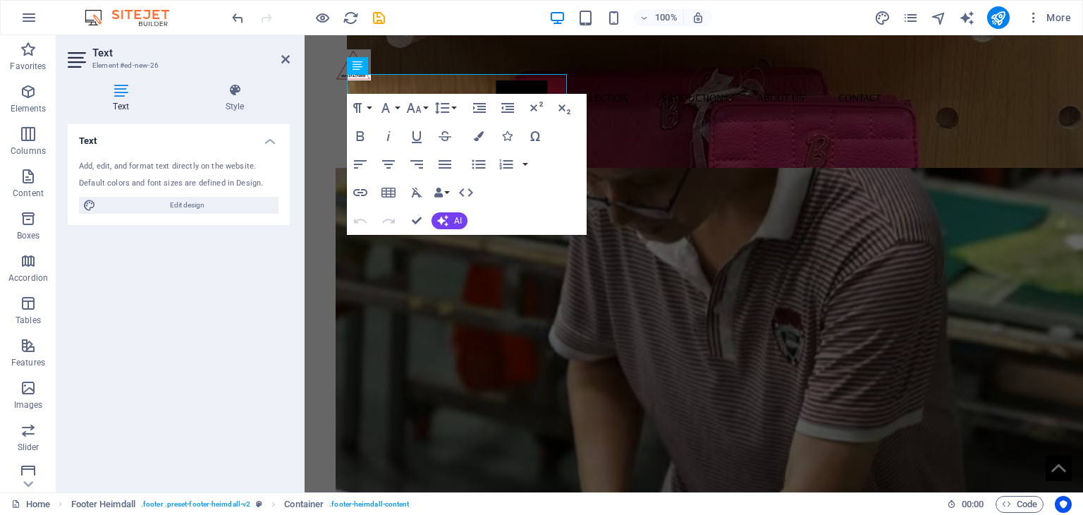
scroll to position [1415, 0]
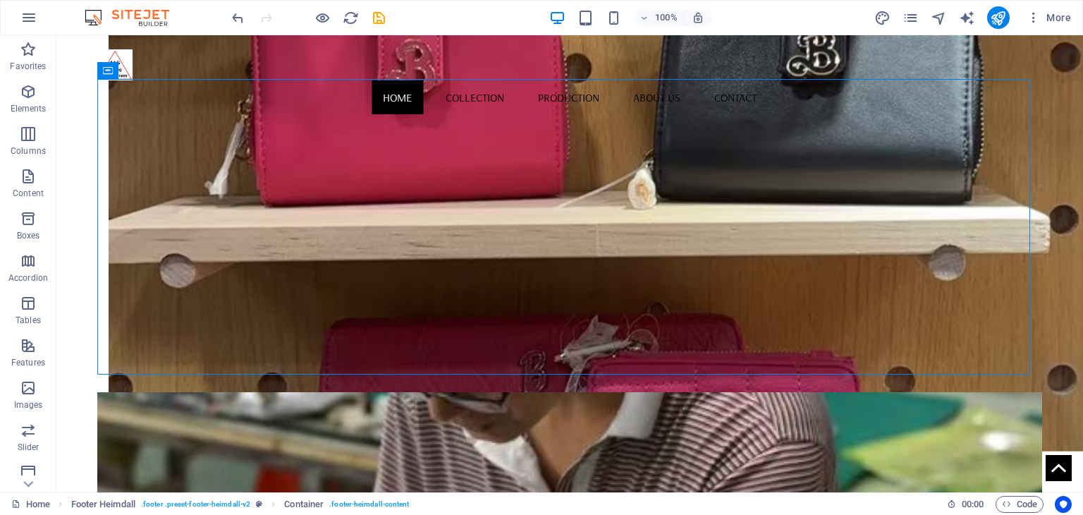
scroll to position [1215, 0]
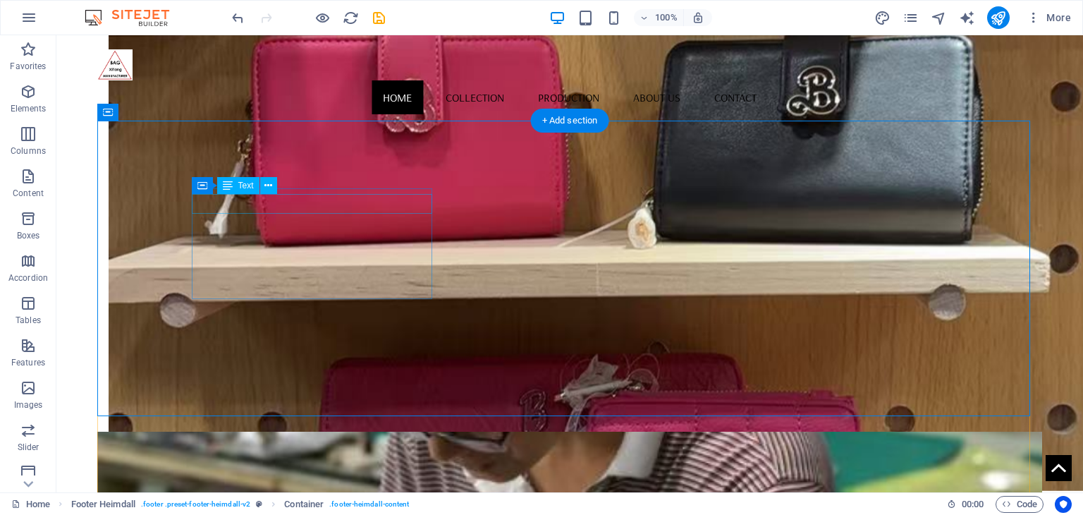
click at [271, 188] on icon at bounding box center [268, 185] width 8 height 15
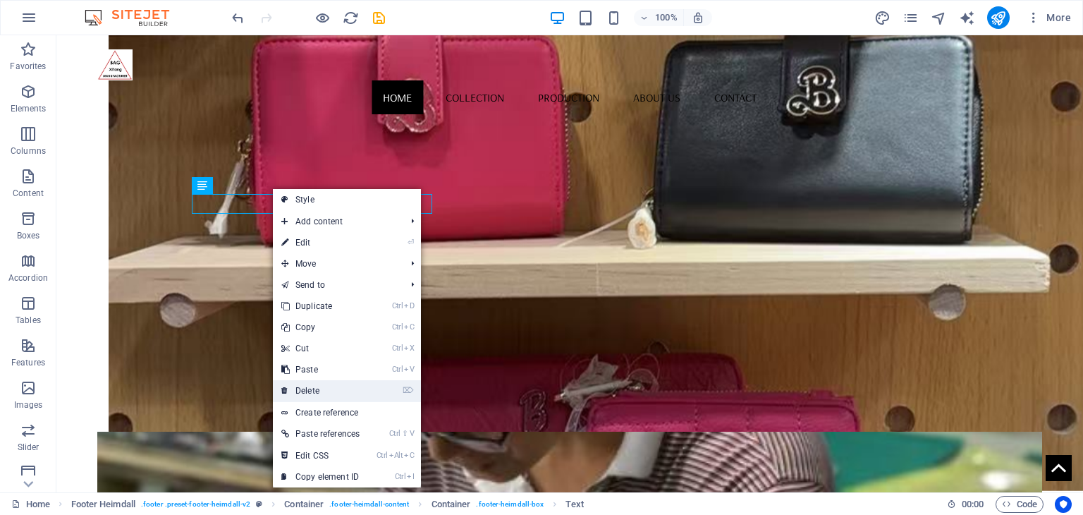
click at [329, 393] on link "⌦ Delete" at bounding box center [320, 390] width 95 height 21
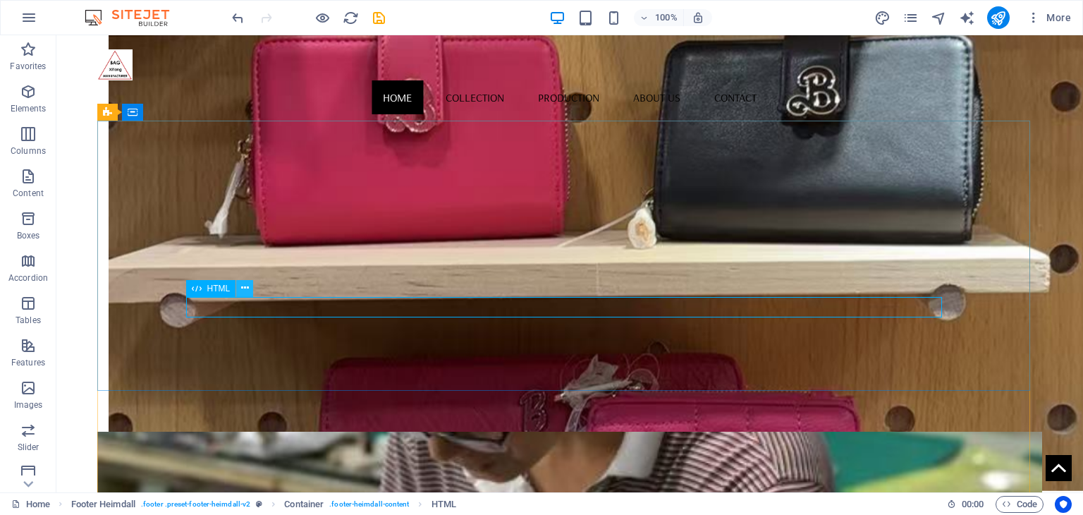
click at [245, 287] on icon at bounding box center [245, 288] width 8 height 15
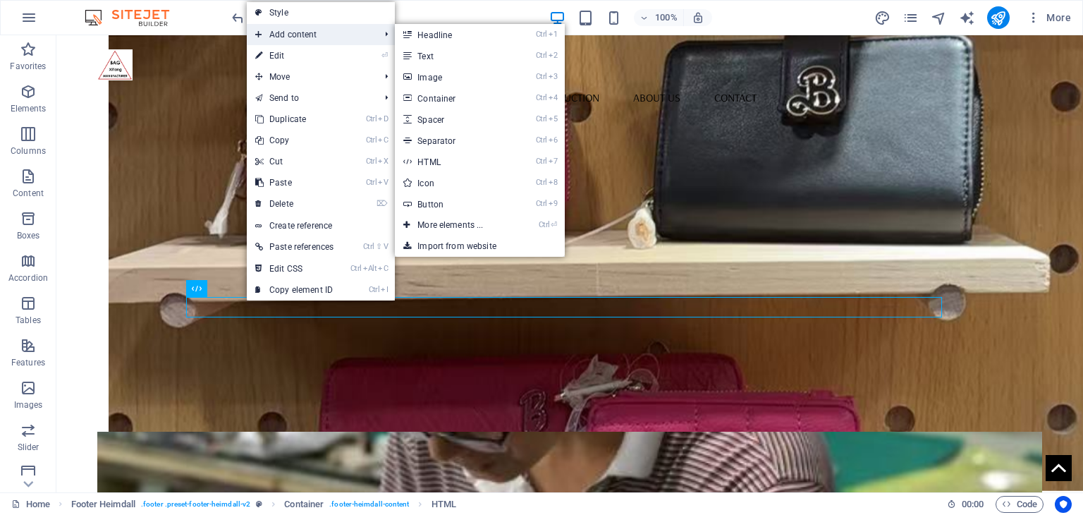
click at [310, 35] on span "Add content" at bounding box center [310, 34] width 127 height 21
click at [436, 51] on link "Ctrl 2 Text" at bounding box center [453, 55] width 116 height 21
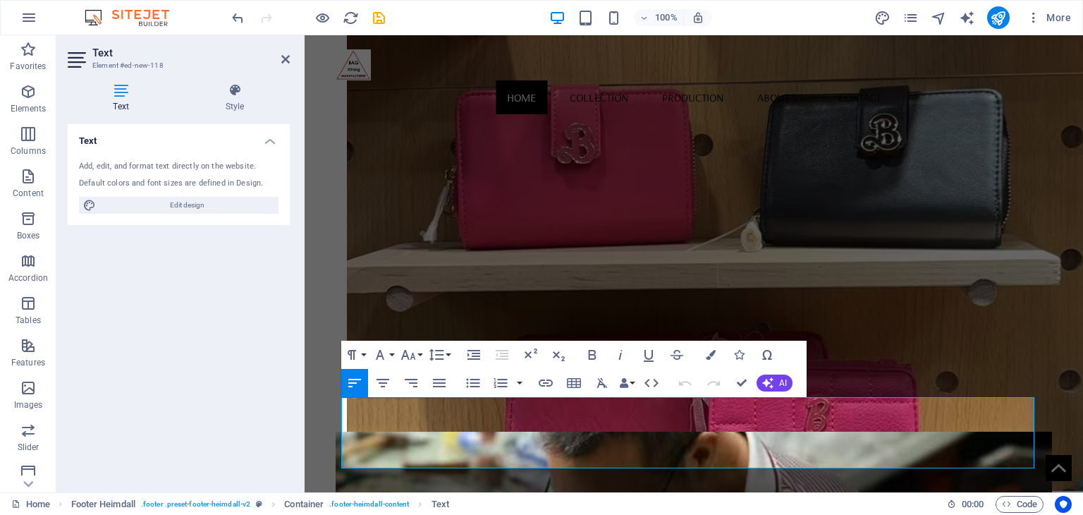
drag, startPoint x: 797, startPoint y: 452, endPoint x: 195, endPoint y: 385, distance: 605.0
copy code "<!-- Elfsight Social Media Icons | Untitled Social Media Icons --> <script src=…"
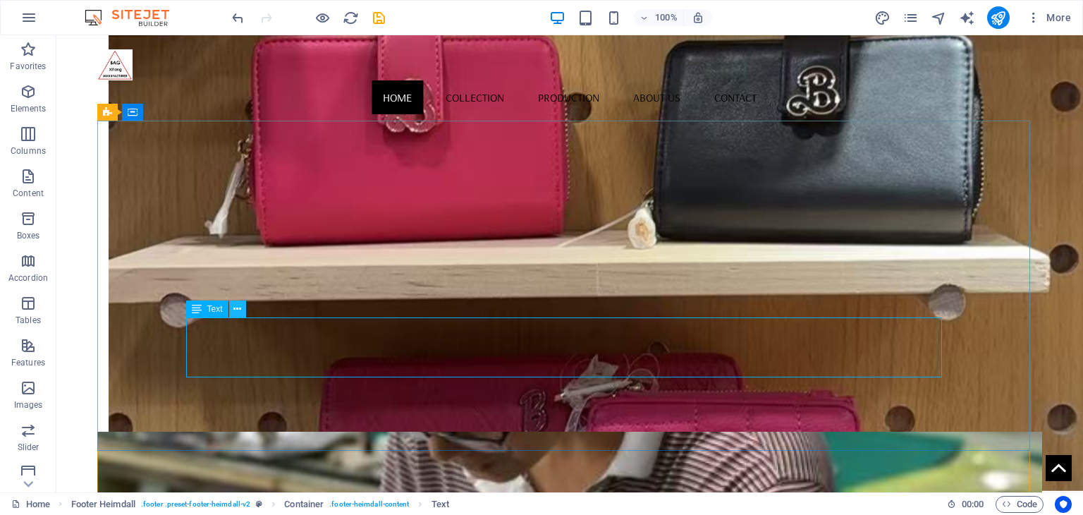
click at [240, 312] on icon at bounding box center [237, 309] width 8 height 15
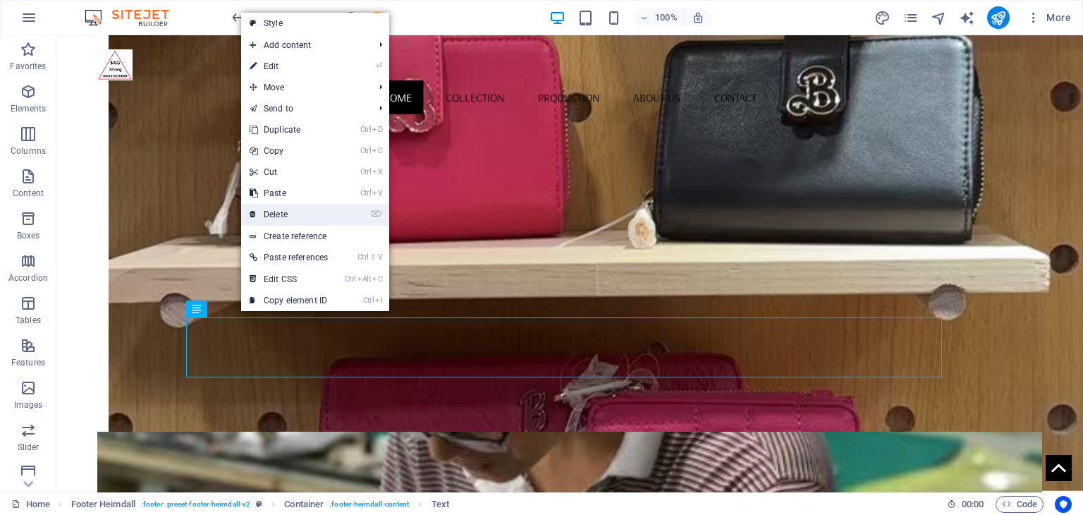
click at [311, 208] on link "⌦ Delete" at bounding box center [288, 214] width 95 height 21
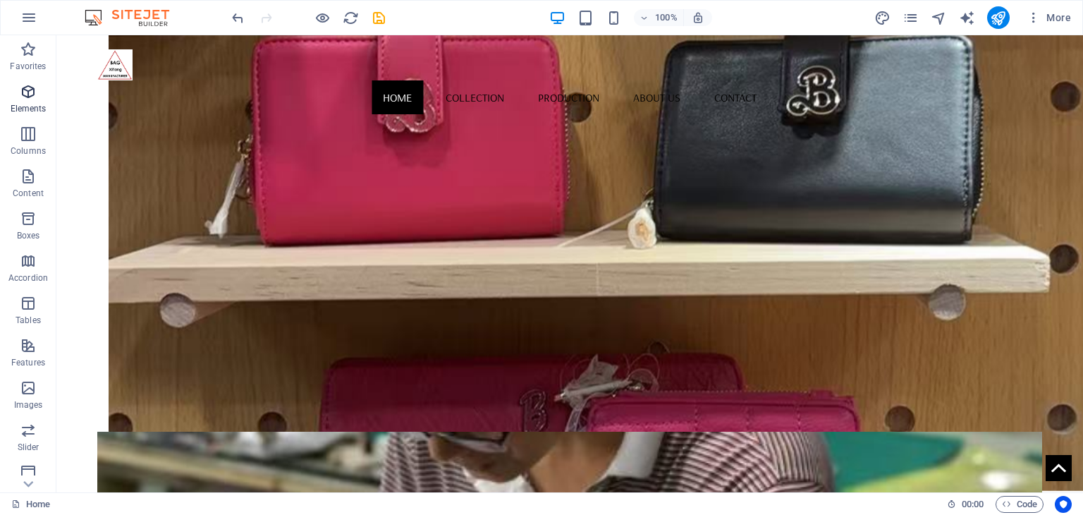
click at [35, 116] on span "Elements" at bounding box center [28, 100] width 56 height 34
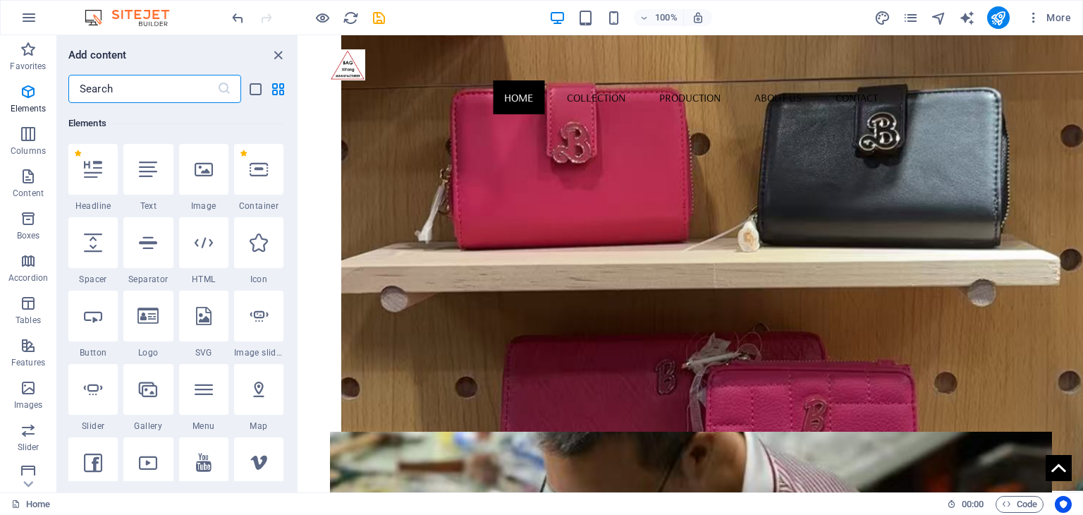
scroll to position [1479, 0]
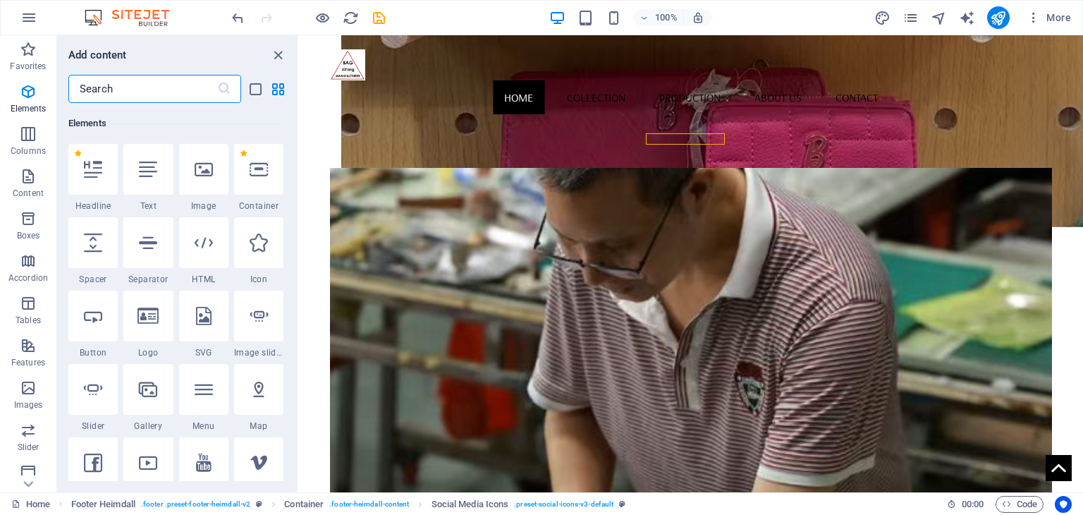
click at [118, 90] on input "text" at bounding box center [142, 89] width 149 height 28
click at [220, 234] on div at bounding box center [203, 242] width 49 height 51
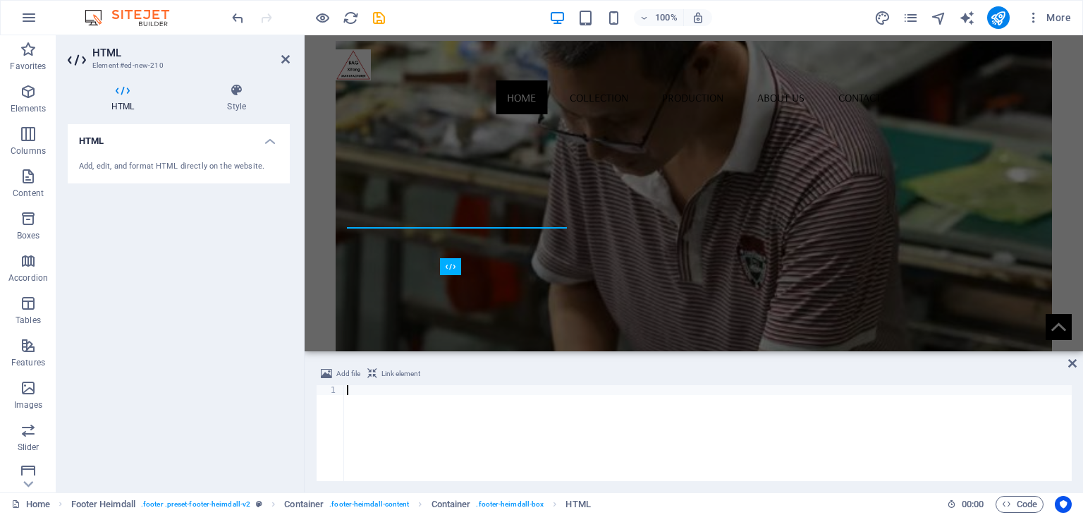
scroll to position [1129, 0]
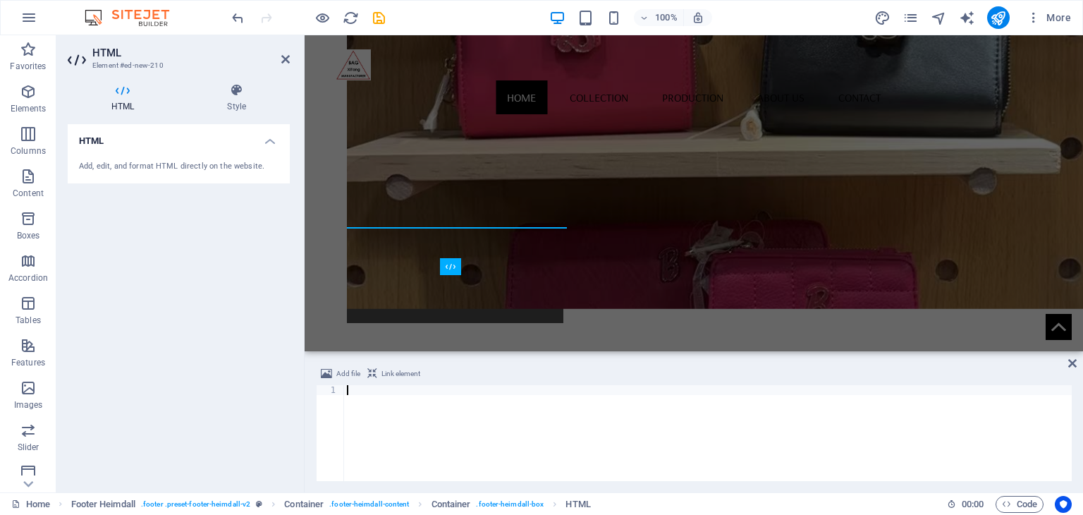
type textarea "<div class="elfsight-app-afed8356-c97a-45be-8c0f-556438008b94" data-elfsight-ap…"
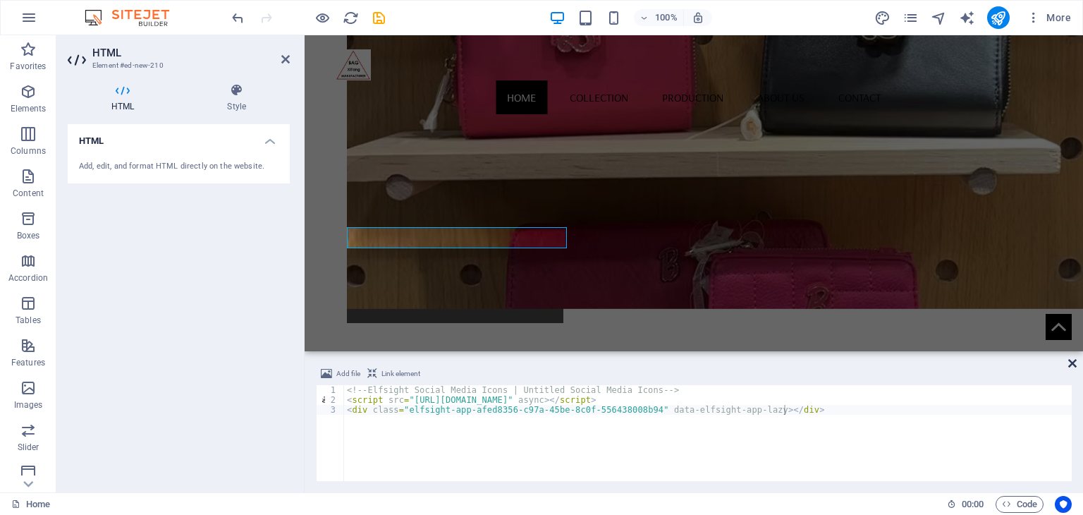
click at [1069, 363] on icon at bounding box center [1072, 362] width 8 height 11
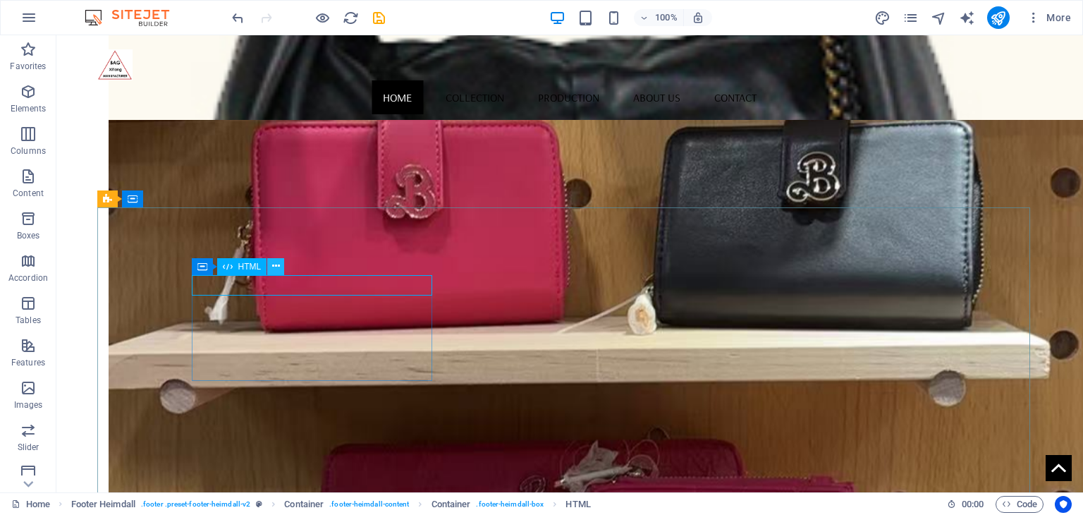
click at [272, 269] on icon at bounding box center [276, 266] width 8 height 15
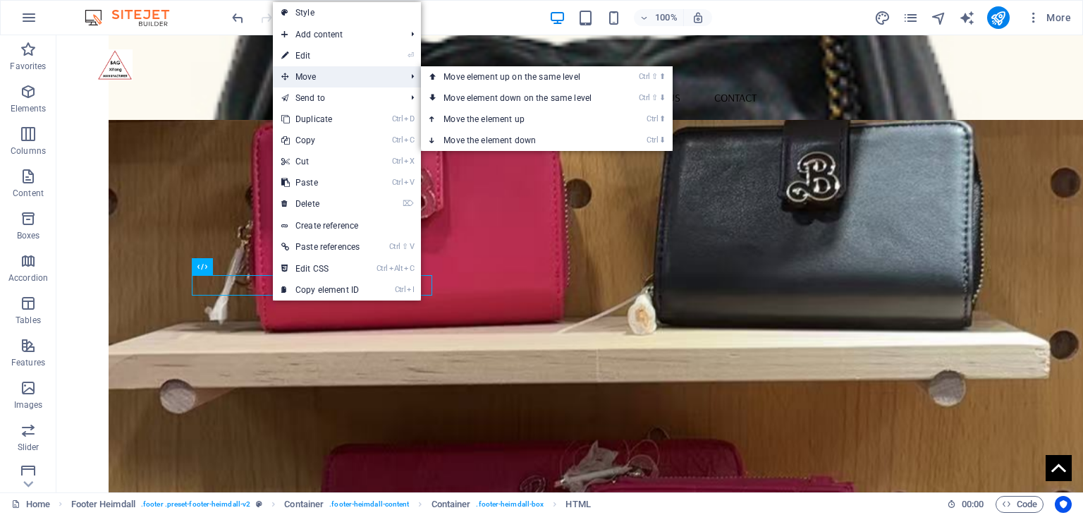
click at [327, 73] on span "Move" at bounding box center [336, 76] width 127 height 21
click at [462, 95] on link "Ctrl ⇧ ⬇ Move element down on the same level" at bounding box center [520, 97] width 199 height 21
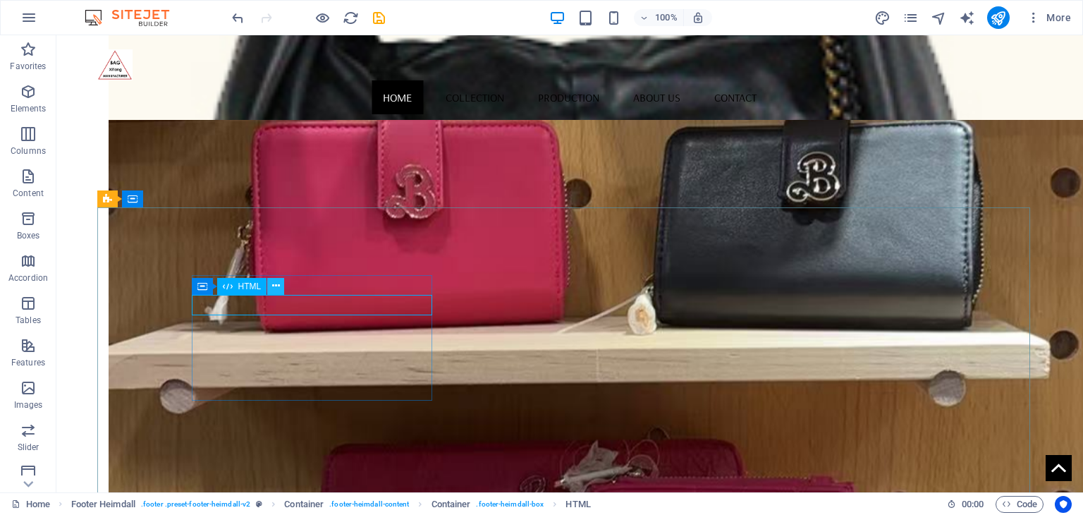
click at [272, 284] on icon at bounding box center [276, 285] width 8 height 15
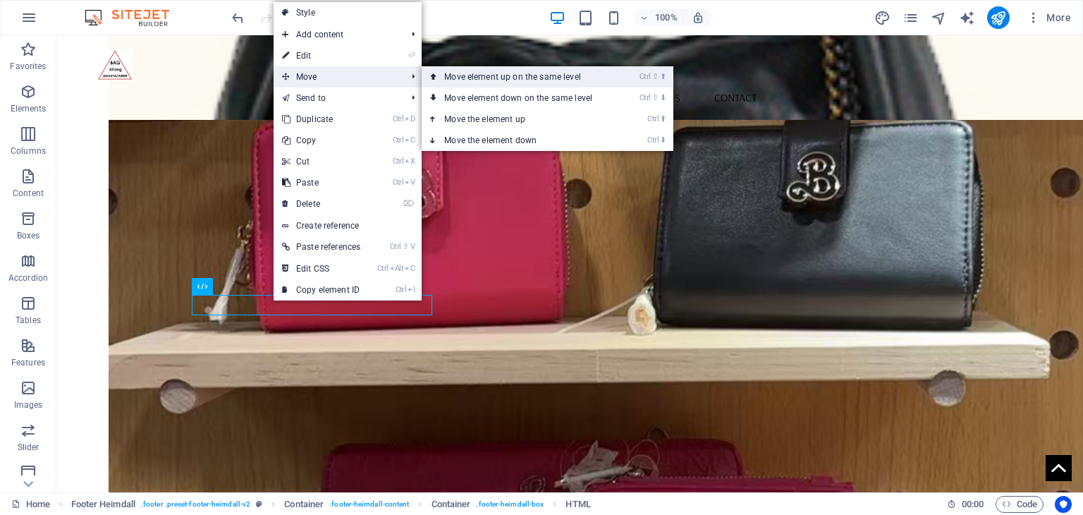
click at [455, 72] on link "Ctrl ⇧ ⬆ Move element up on the same level" at bounding box center [521, 76] width 199 height 21
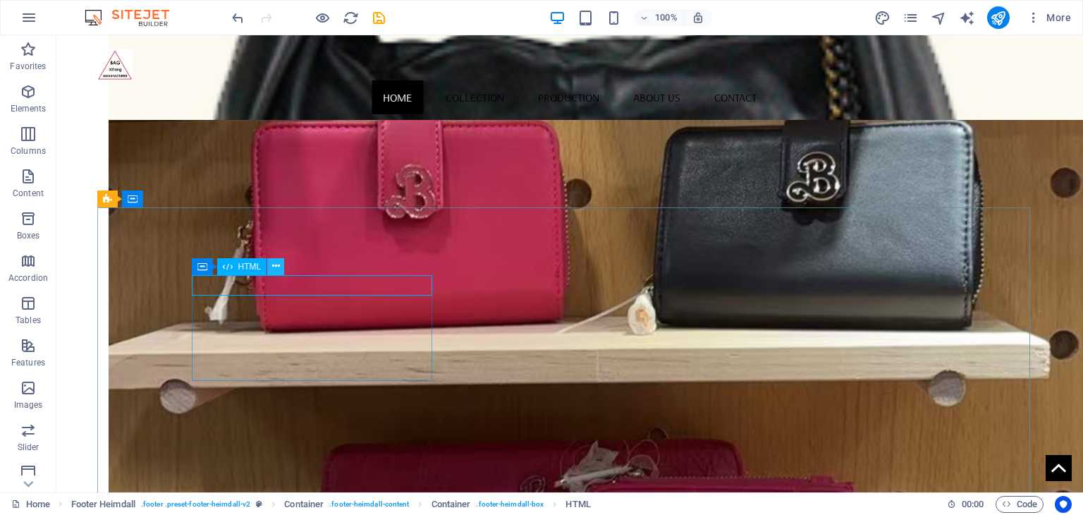
click at [277, 264] on icon at bounding box center [276, 266] width 8 height 15
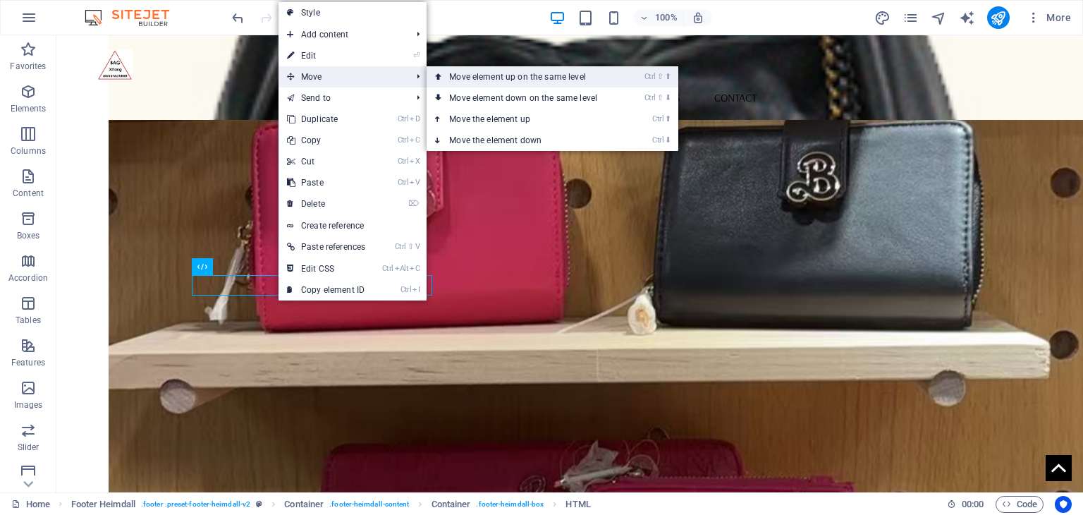
click at [477, 71] on link "Ctrl ⇧ ⬆ Move element up on the same level" at bounding box center [525, 76] width 199 height 21
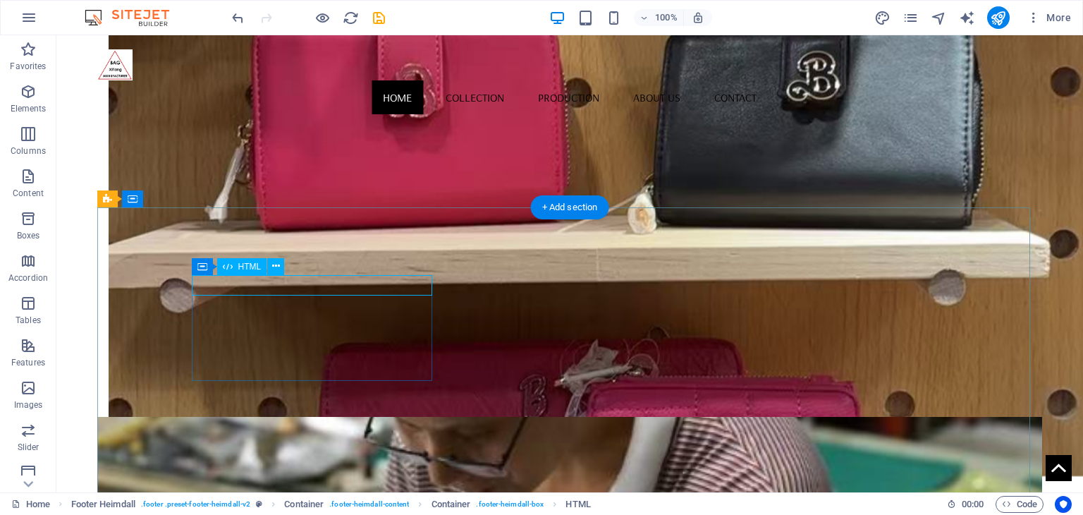
scroll to position [1174, 0]
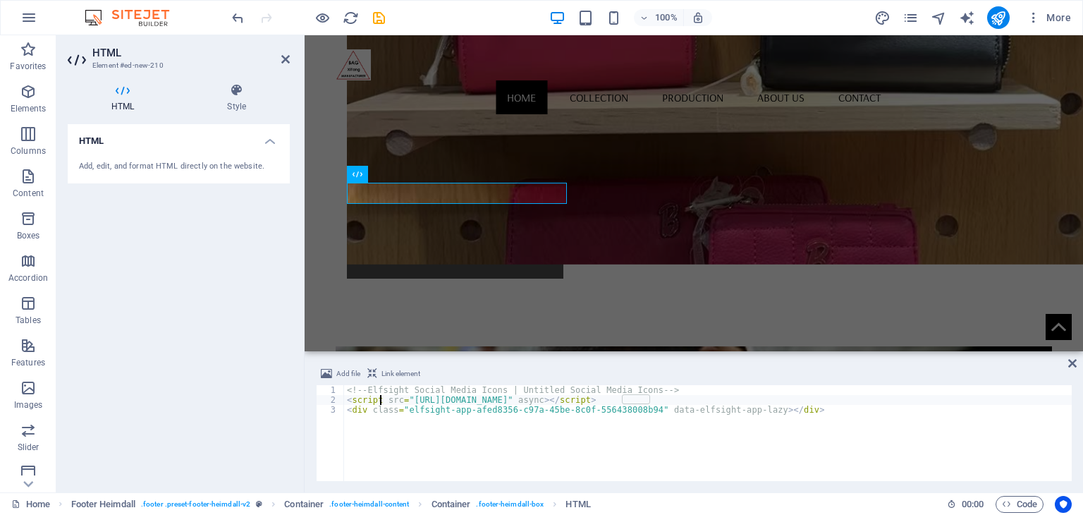
click at [382, 395] on div "<!-- Elfsight Social Media Icons | Untitled Social Media Icons --> < script src…" at bounding box center [708, 443] width 728 height 116
type textarea "<script src="https://elfsightcdn.com/platform.js" async></script>"
click at [1071, 363] on icon at bounding box center [1072, 362] width 8 height 11
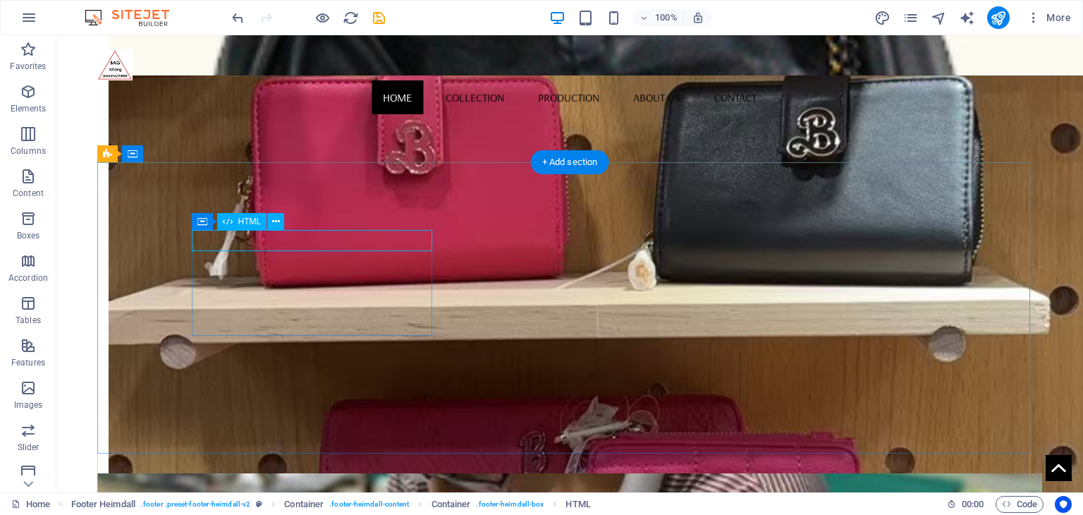
click at [274, 226] on icon at bounding box center [276, 221] width 8 height 15
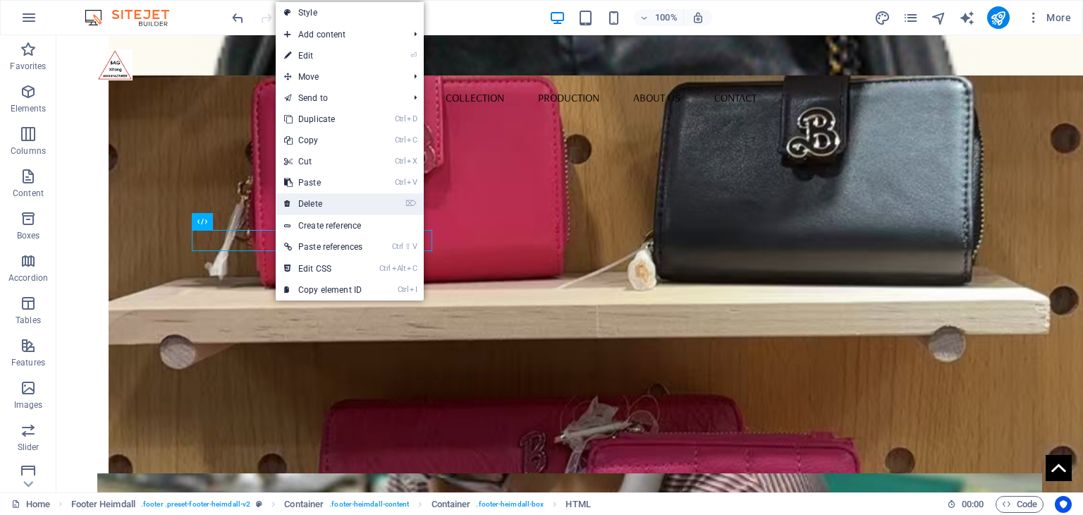
click at [319, 211] on link "⌦ Delete" at bounding box center [323, 203] width 95 height 21
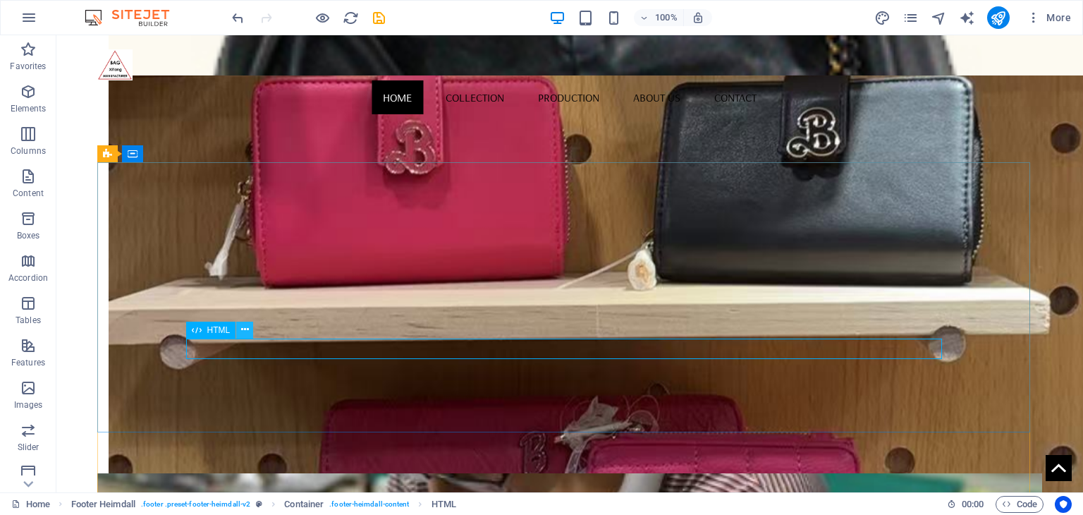
click at [247, 335] on icon at bounding box center [245, 329] width 8 height 15
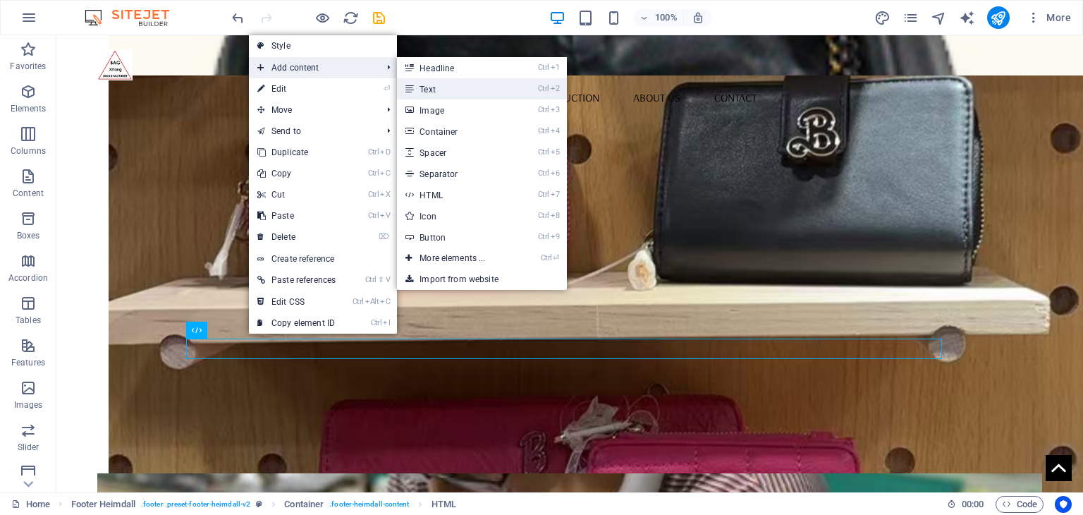
click at [441, 94] on link "Ctrl 2 Text" at bounding box center [455, 88] width 116 height 21
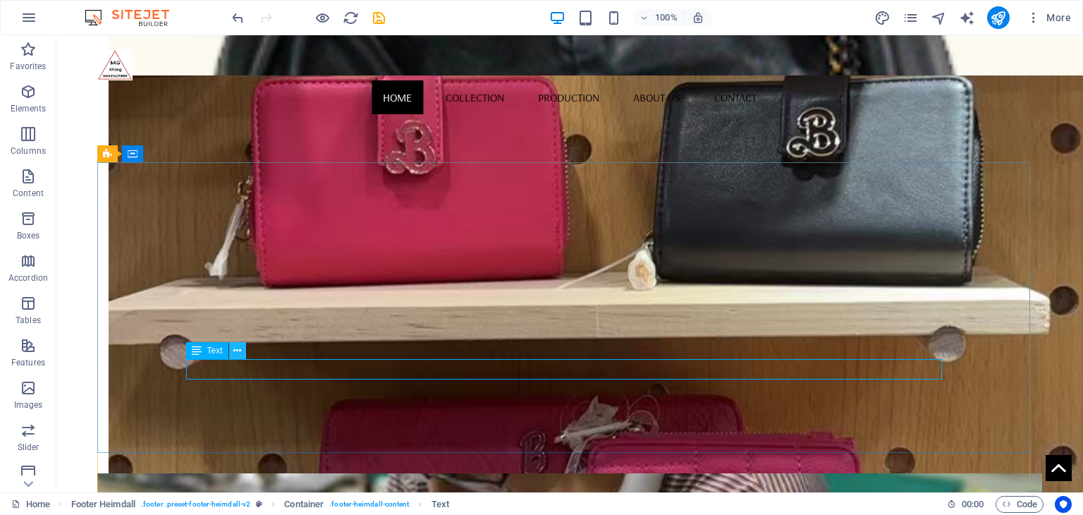
click at [240, 353] on icon at bounding box center [237, 350] width 8 height 15
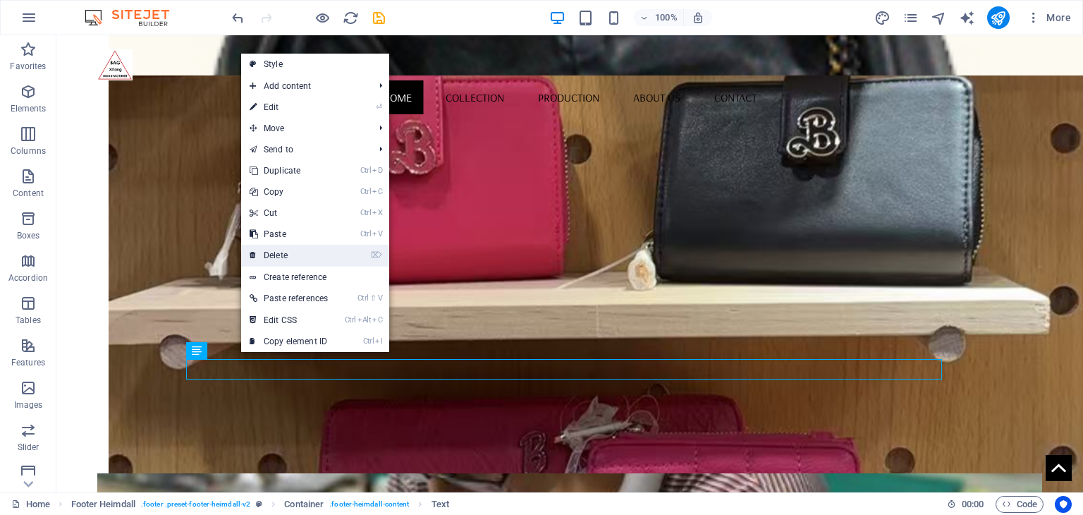
click at [307, 250] on link "⌦ Delete" at bounding box center [288, 255] width 95 height 21
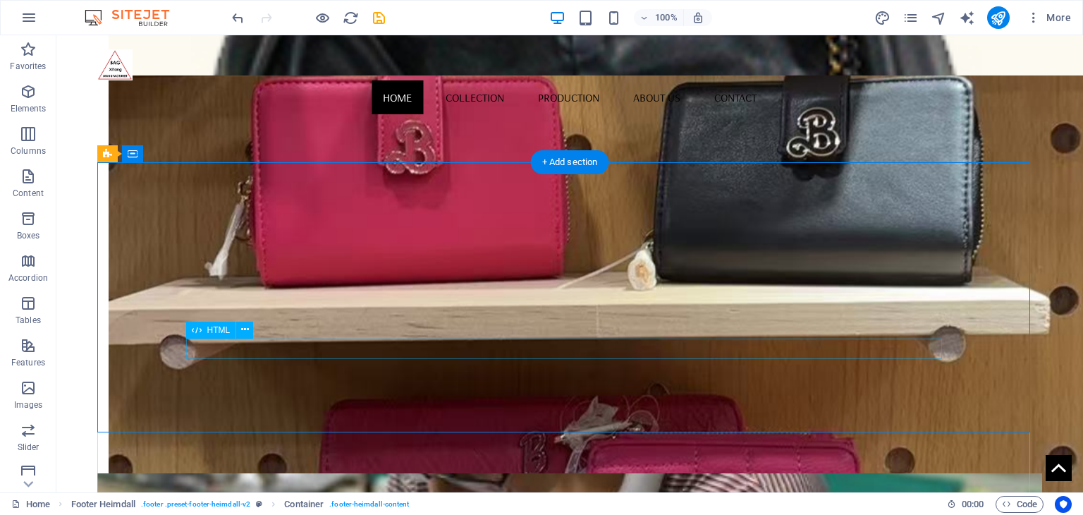
click at [243, 330] on icon at bounding box center [245, 329] width 8 height 15
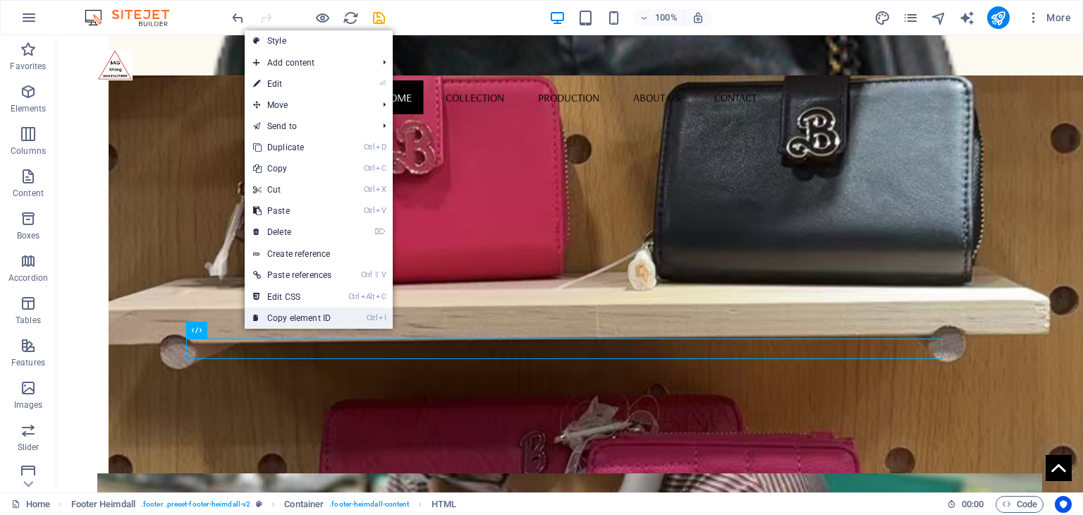
click at [288, 322] on link "Ctrl I Copy element ID" at bounding box center [292, 317] width 95 height 21
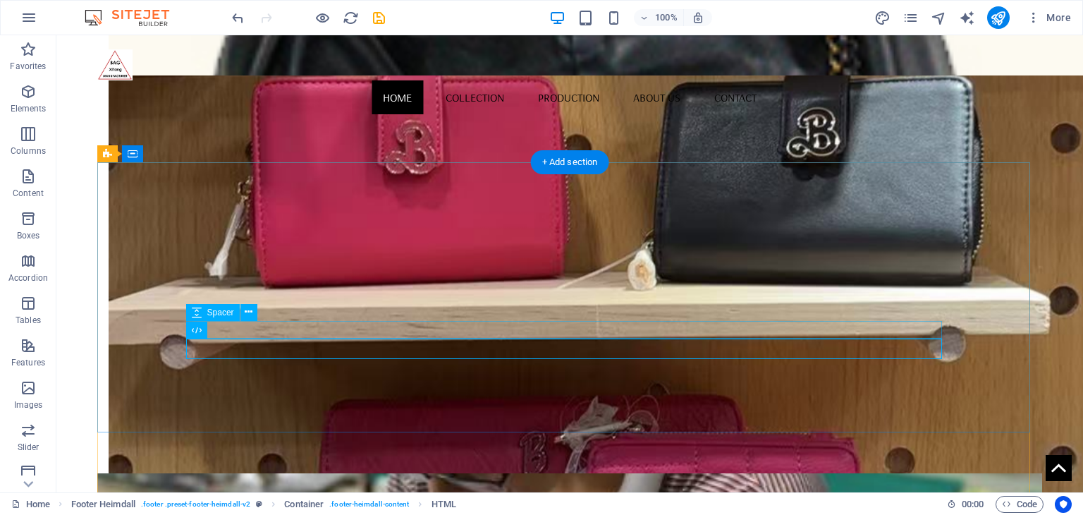
select select "px"
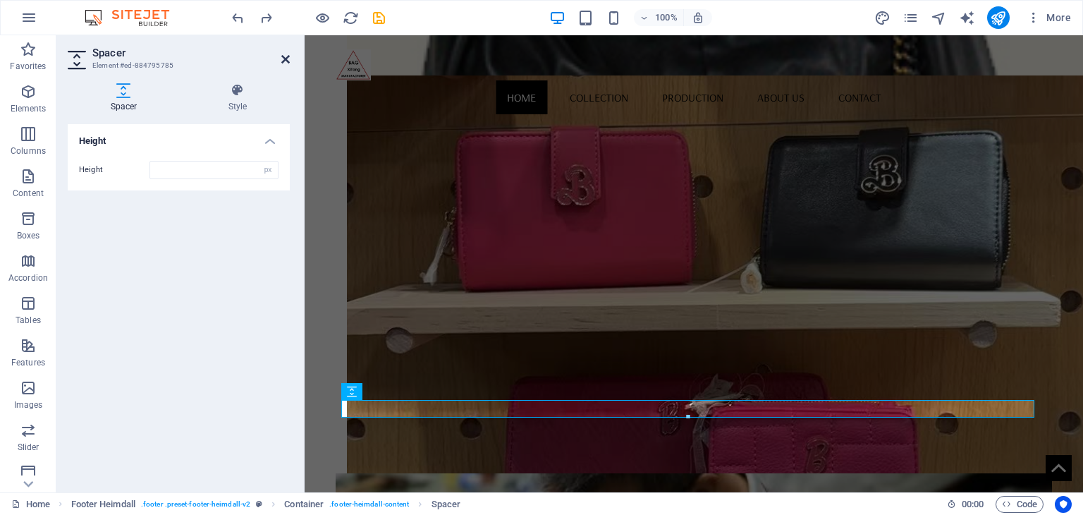
click at [287, 57] on icon at bounding box center [285, 59] width 8 height 11
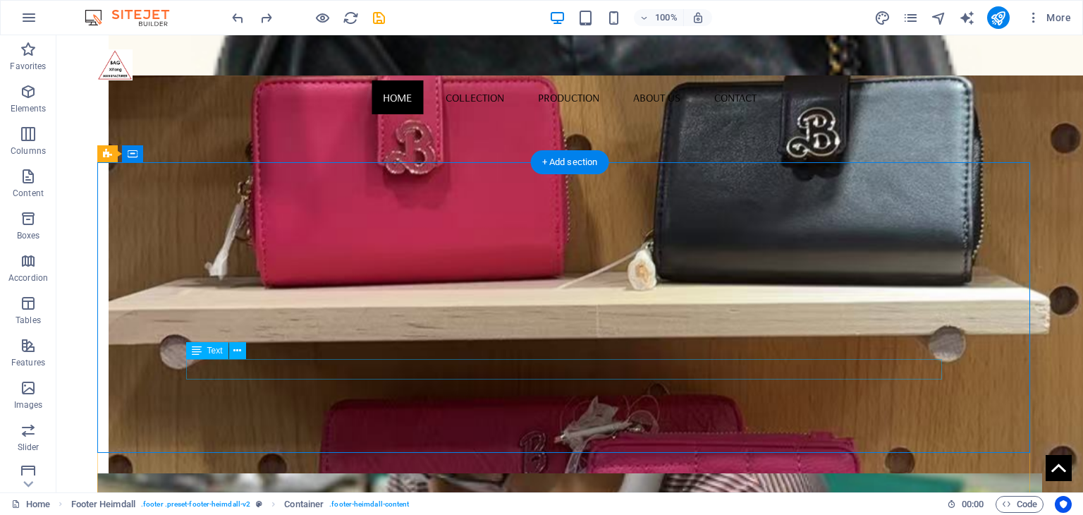
click at [238, 355] on icon at bounding box center [237, 350] width 8 height 15
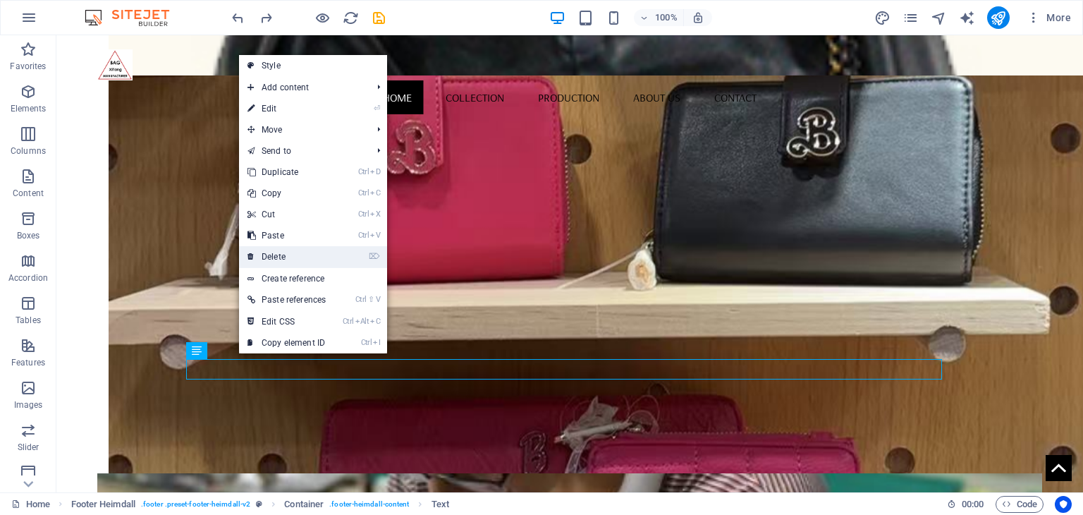
click at [295, 252] on link "⌦ Delete" at bounding box center [286, 256] width 95 height 21
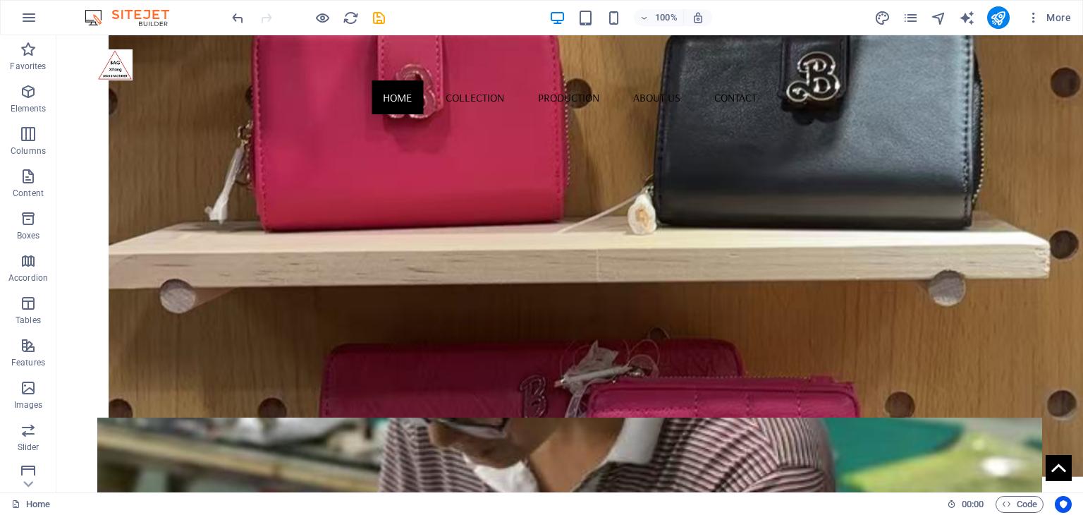
scroll to position [1224, 0]
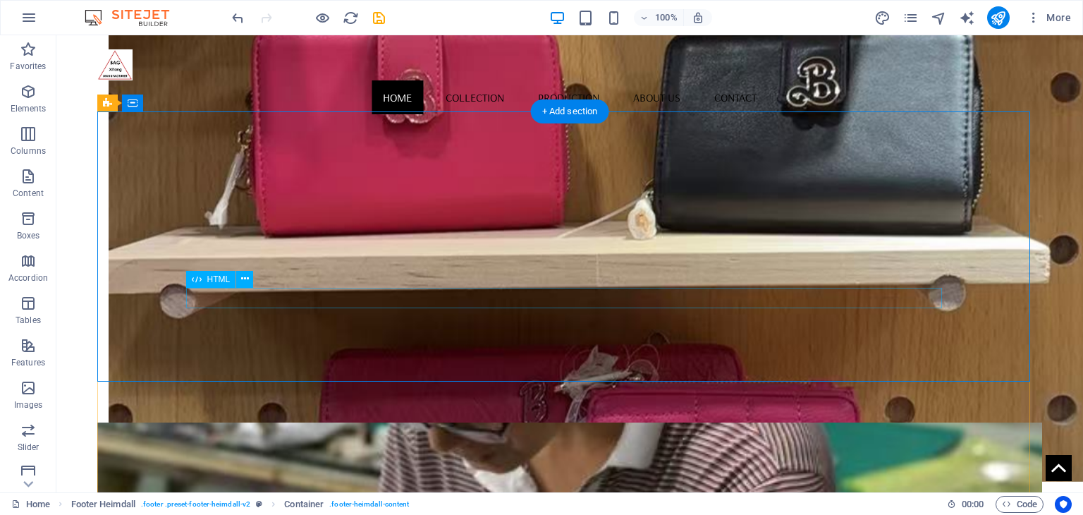
click at [241, 281] on icon at bounding box center [245, 278] width 8 height 15
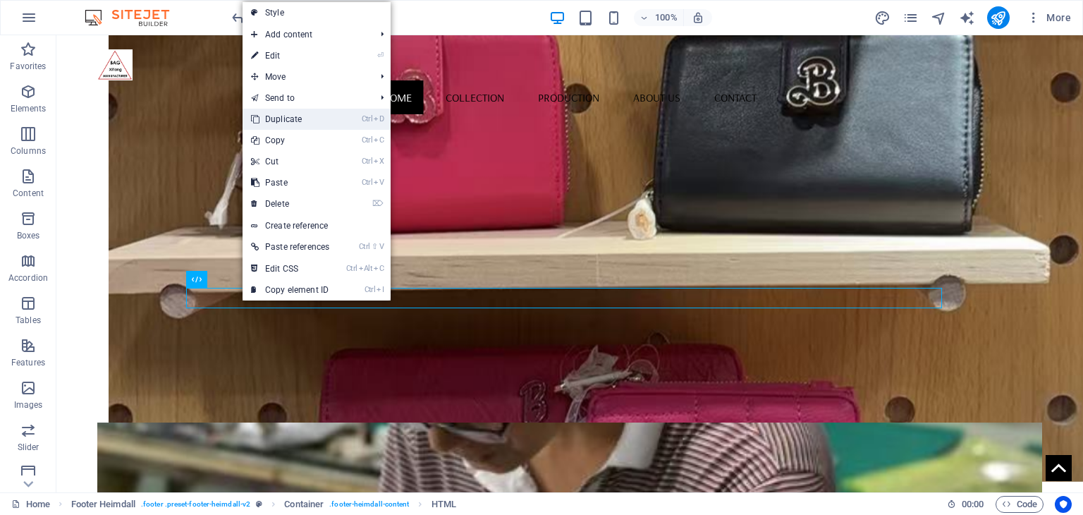
click at [319, 128] on link "Ctrl D Duplicate" at bounding box center [290, 119] width 95 height 21
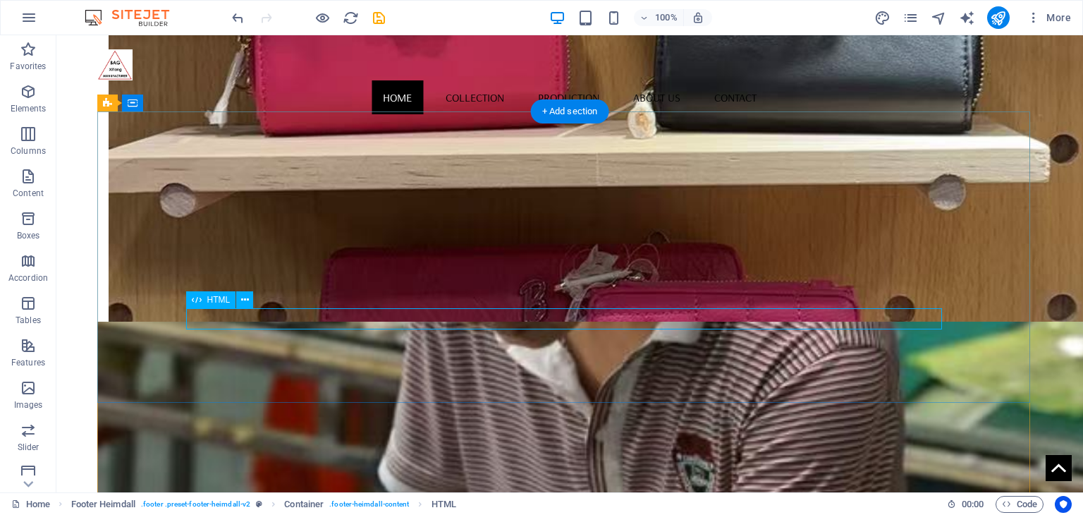
scroll to position [1303, 0]
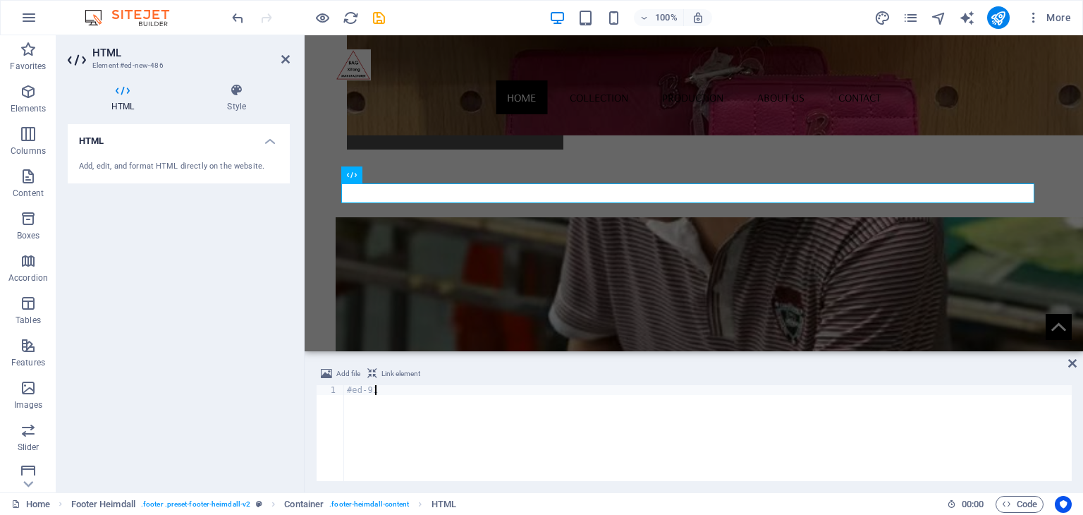
type textarea "#"
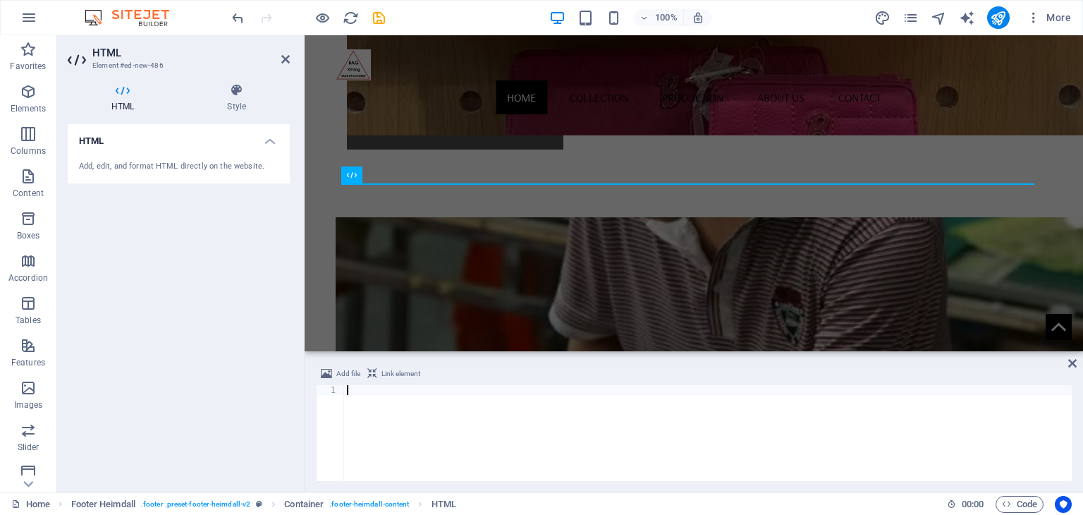
paste textarea "<div class="elfsight-app-afed8356-c97a-45be-8c0f-556438008b94" data-elfsight-ap…"
type textarea "<div class="elfsight-app-afed8356-c97a-45be-8c0f-556438008b94" data-elfsight-ap…"
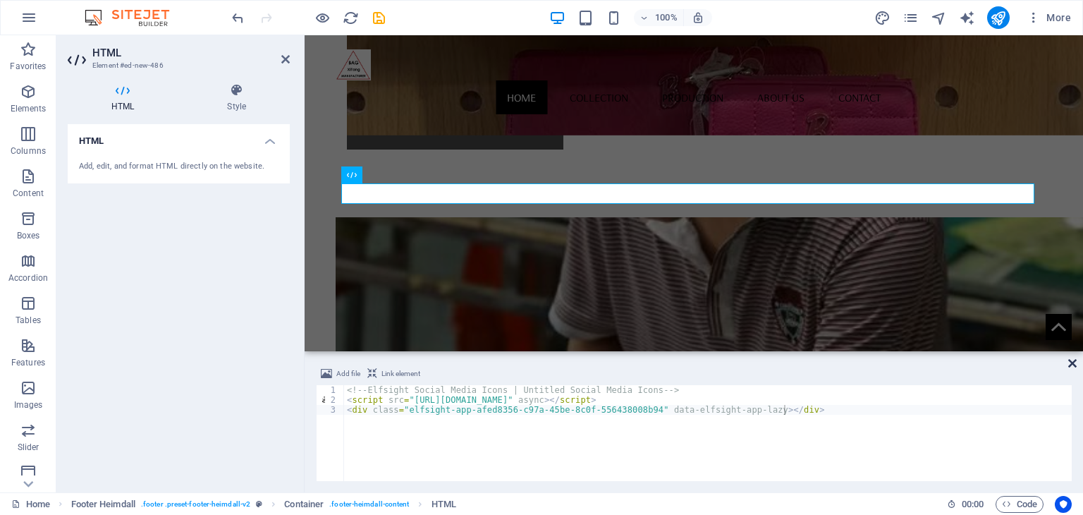
click at [1074, 358] on icon at bounding box center [1072, 362] width 8 height 11
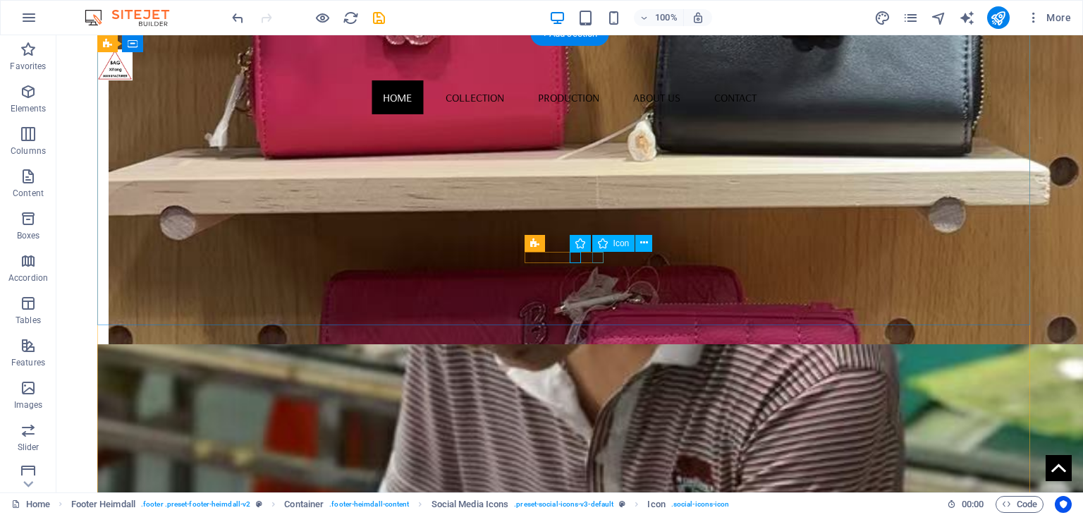
click at [629, 243] on icon at bounding box center [631, 242] width 8 height 15
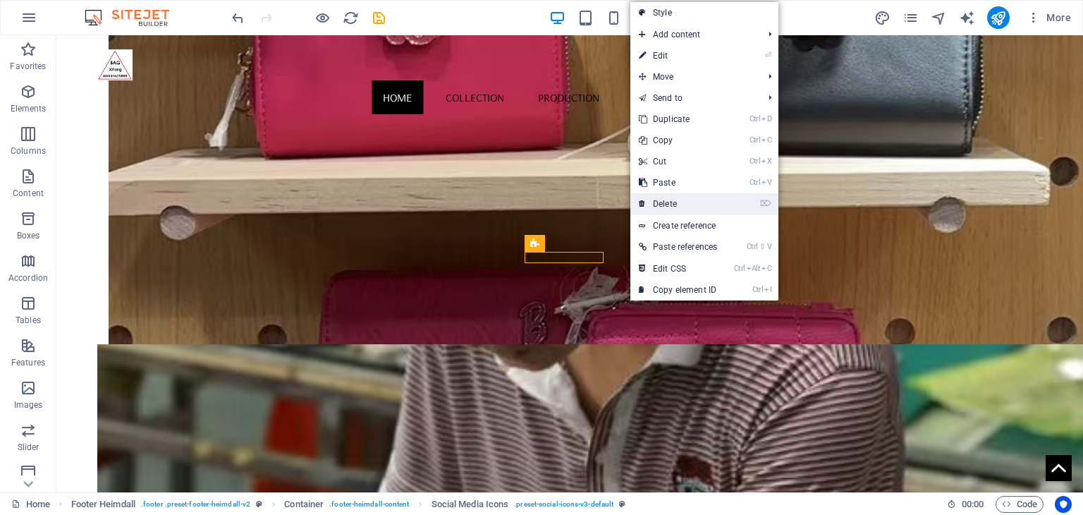
click at [696, 207] on link "⌦ Delete" at bounding box center [677, 203] width 95 height 21
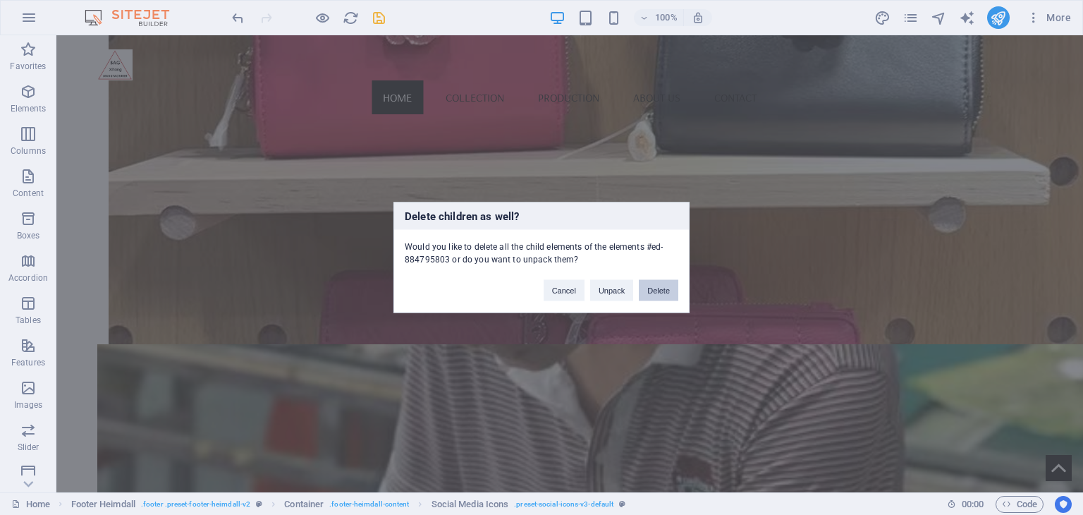
click at [656, 293] on button "Delete" at bounding box center [658, 290] width 39 height 21
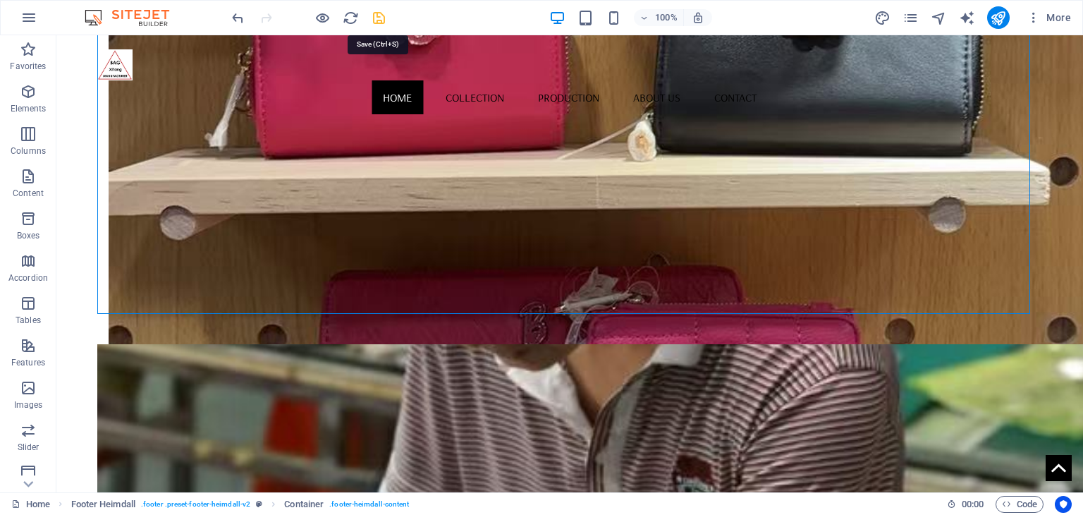
click at [379, 18] on icon "save" at bounding box center [379, 18] width 16 height 16
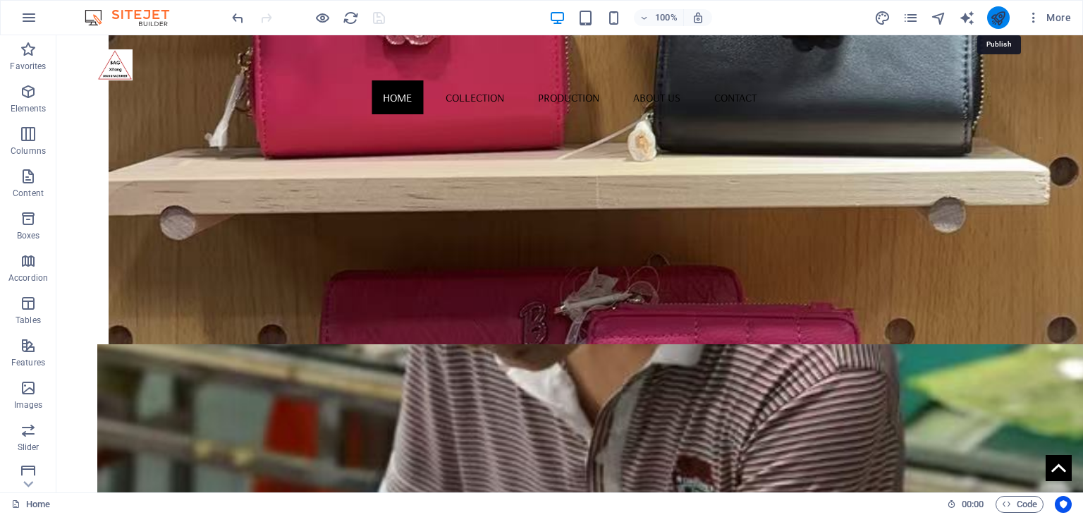
click at [993, 18] on icon "publish" at bounding box center [998, 18] width 16 height 16
